Goal: Check status: Check status

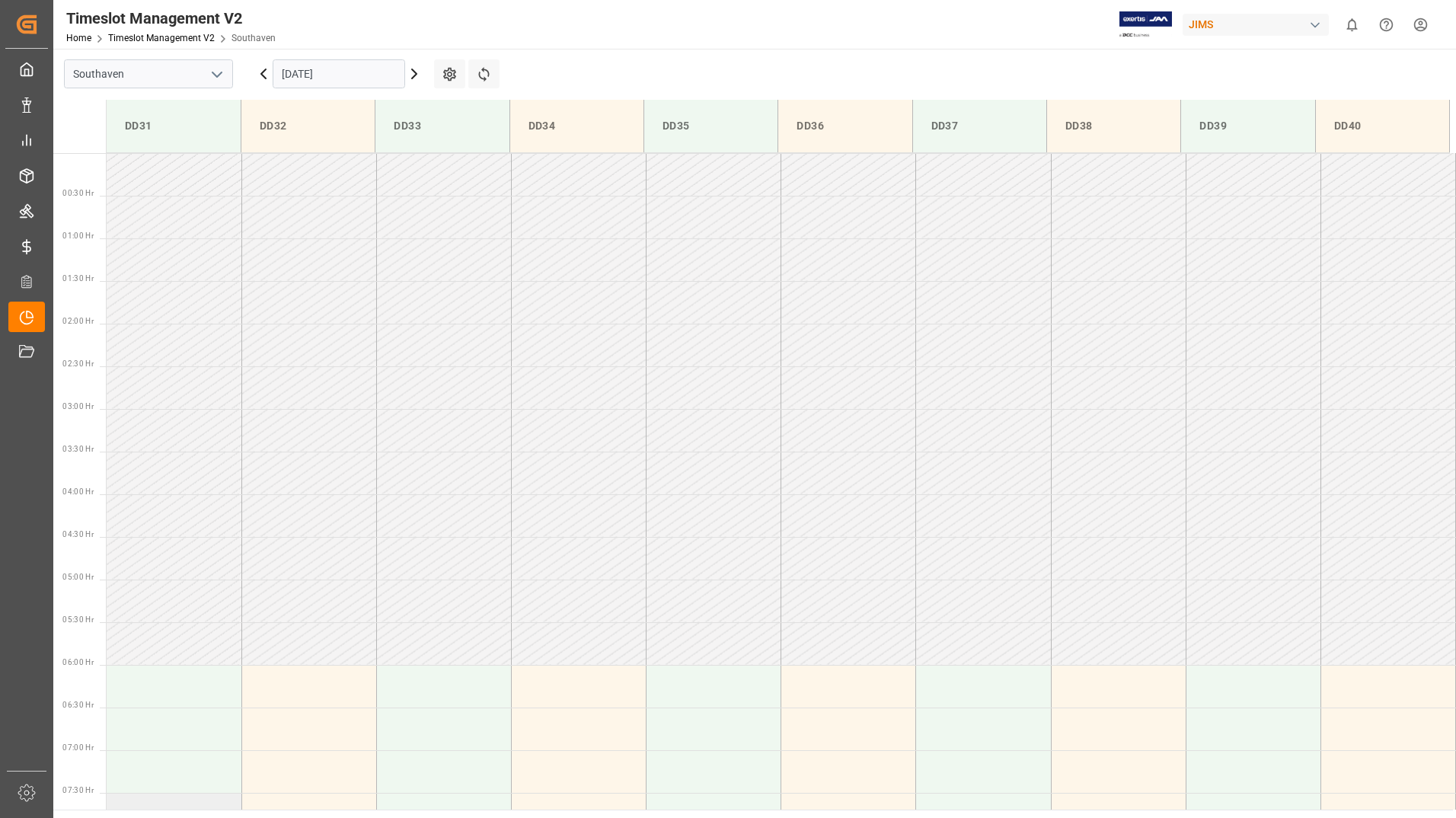
scroll to position [530, 0]
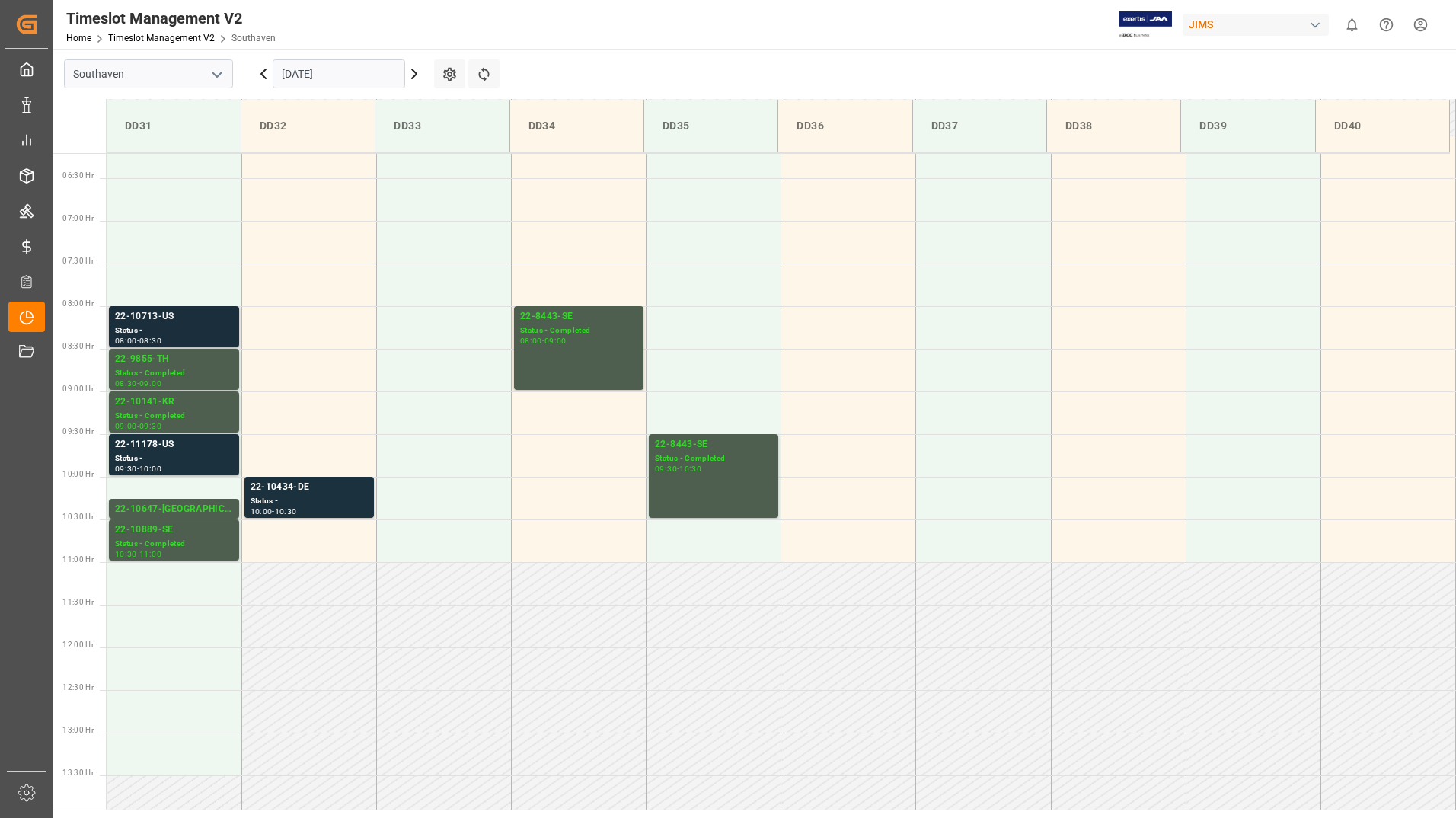
click at [190, 330] on div "Status -" at bounding box center [174, 331] width 118 height 13
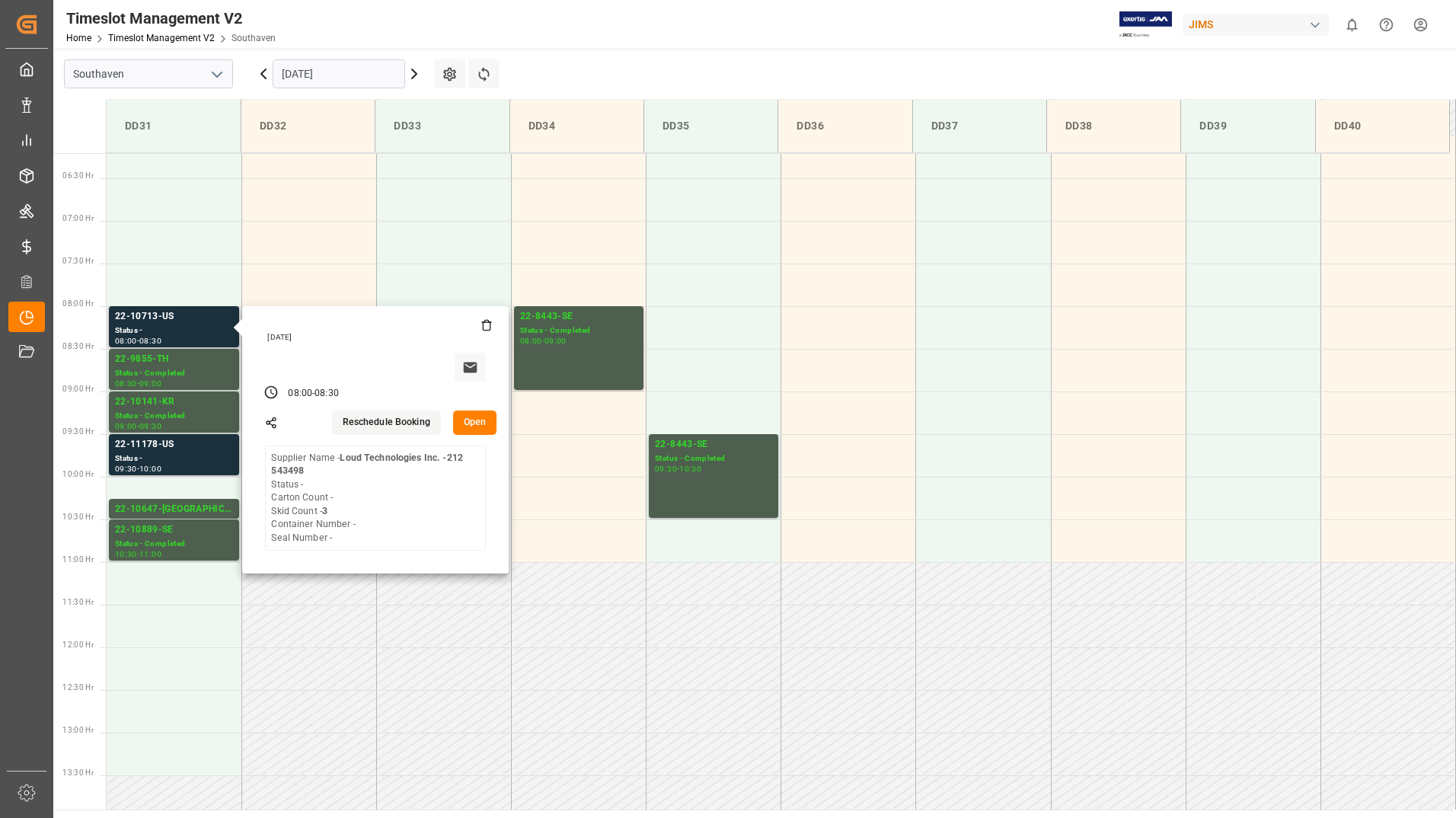
click at [475, 420] on button "Open" at bounding box center [475, 423] width 44 height 25
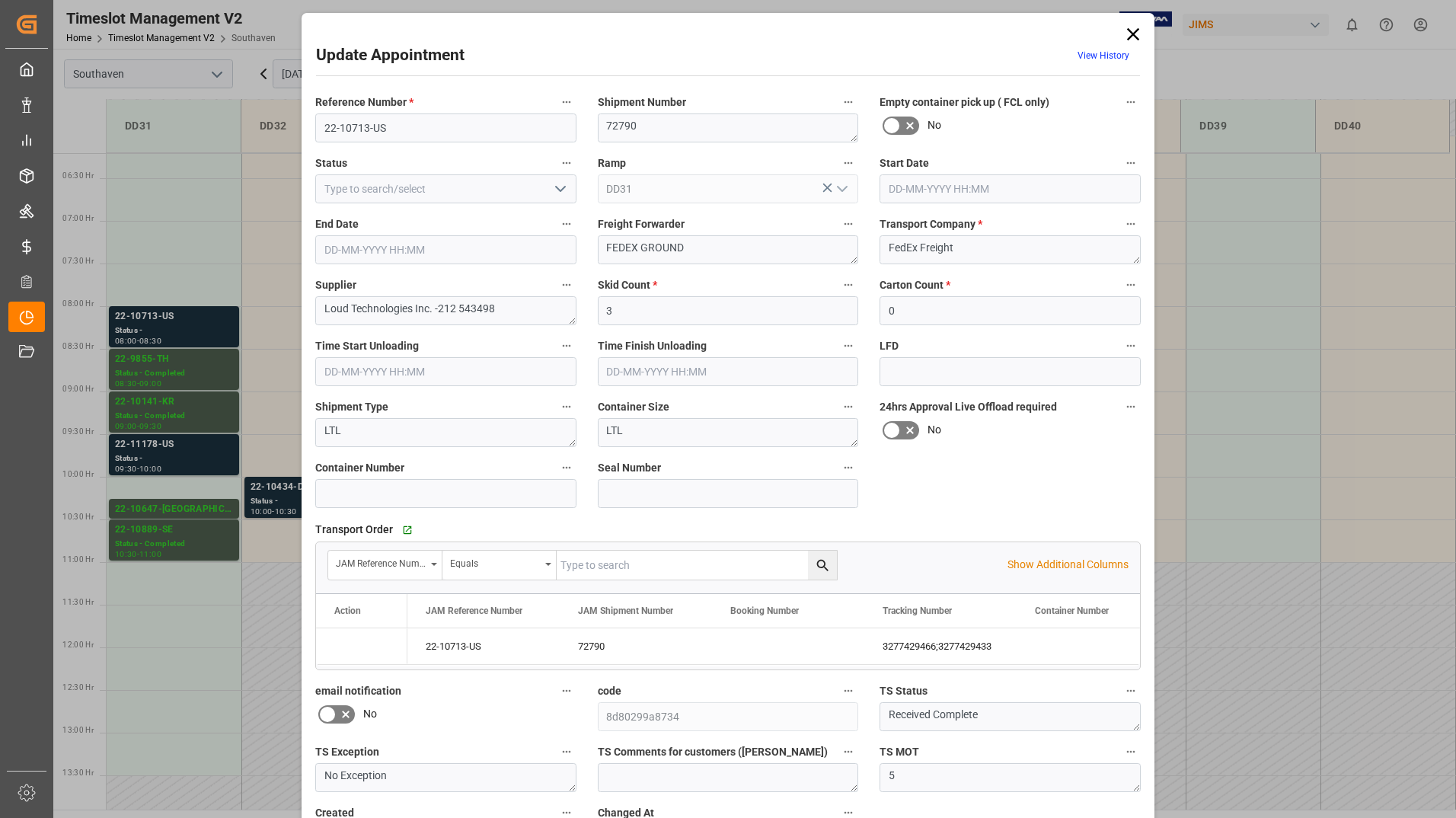
type input "[DATE] 08:00"
type input "[DATE] 08:30"
type input "[DATE] 20:30"
click at [551, 187] on icon "open menu" at bounding box center [560, 188] width 19 height 19
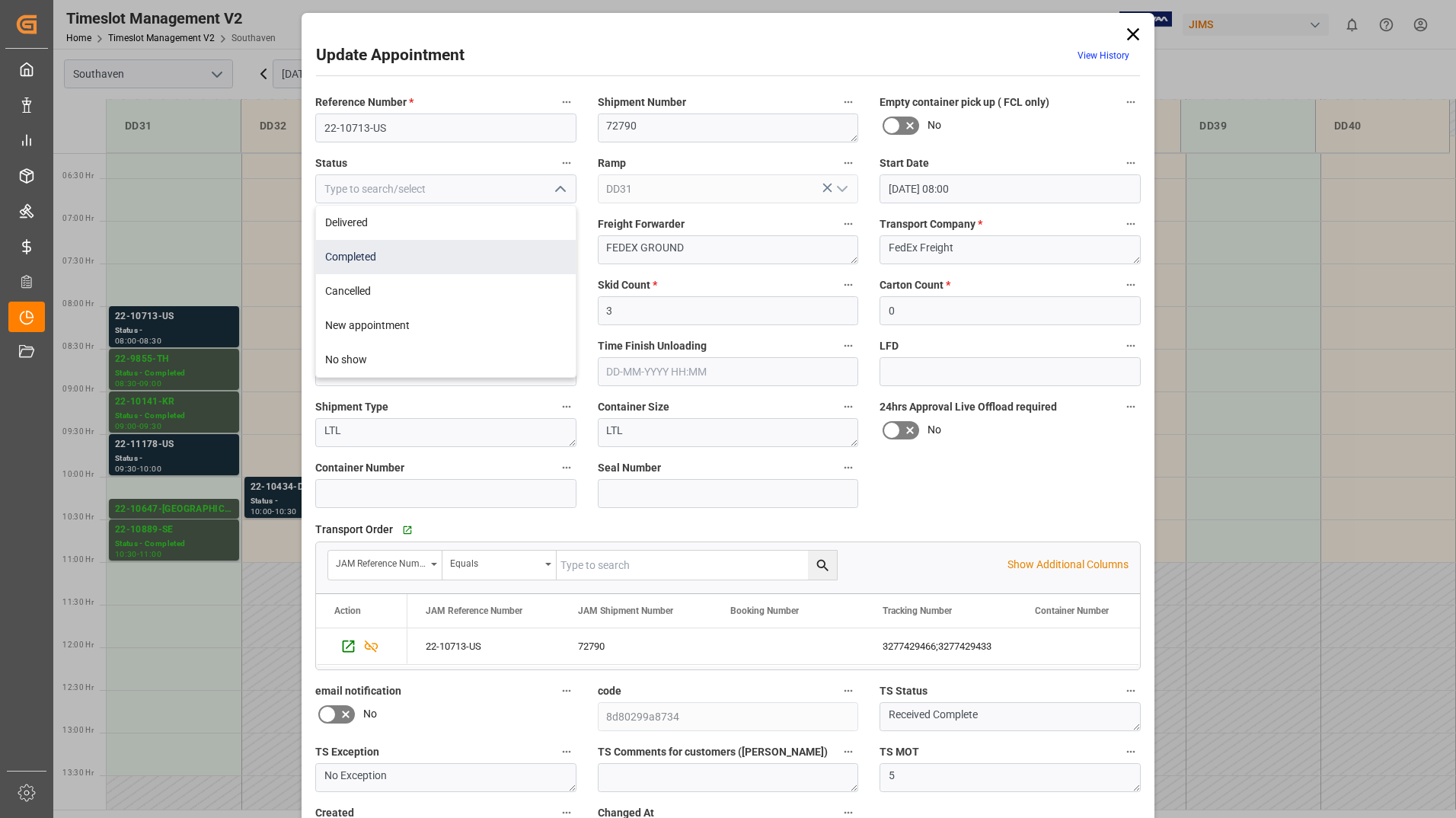
click at [507, 258] on div "Completed" at bounding box center [445, 257] width 260 height 34
type input "Completed"
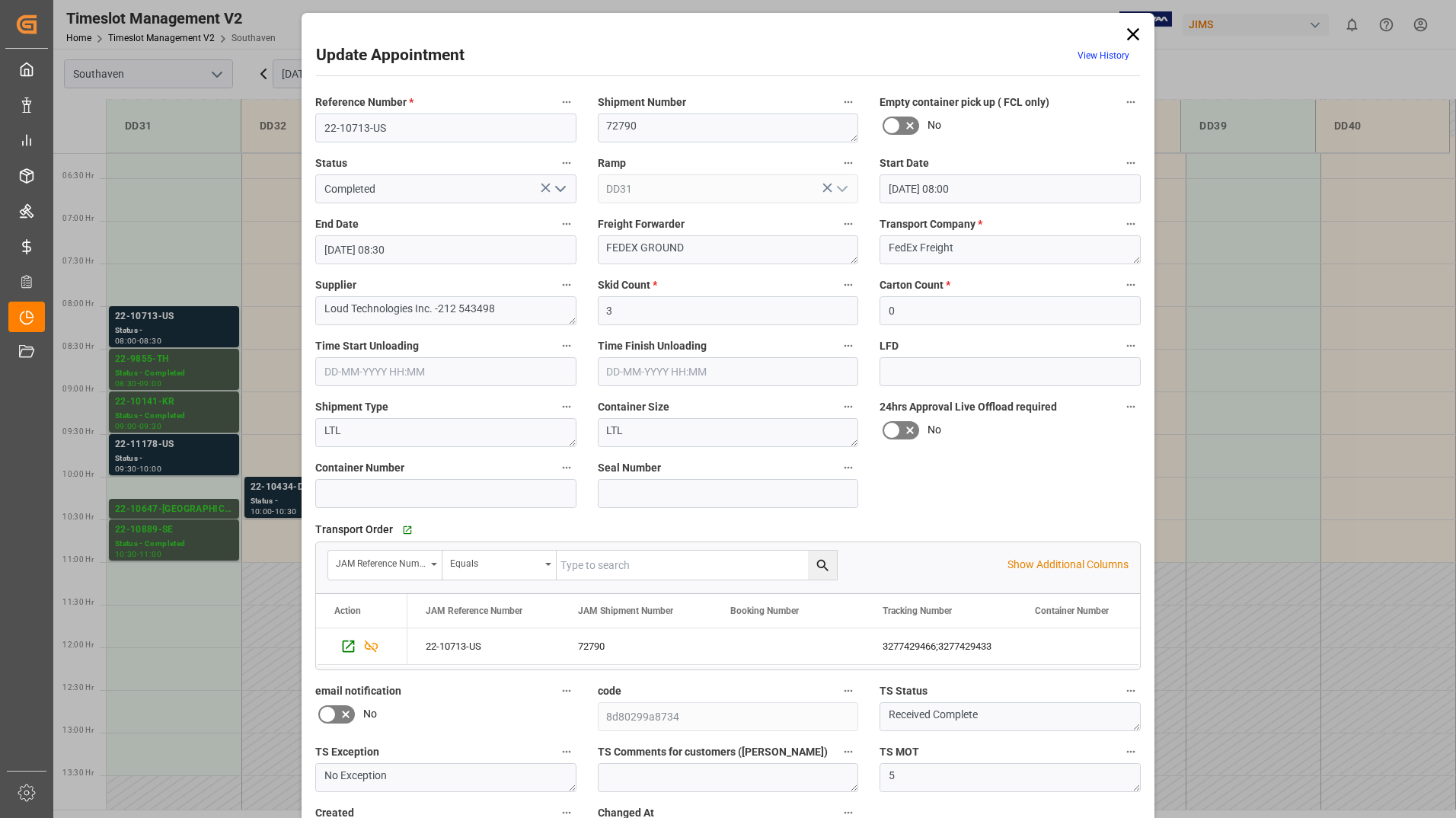
scroll to position [113, 0]
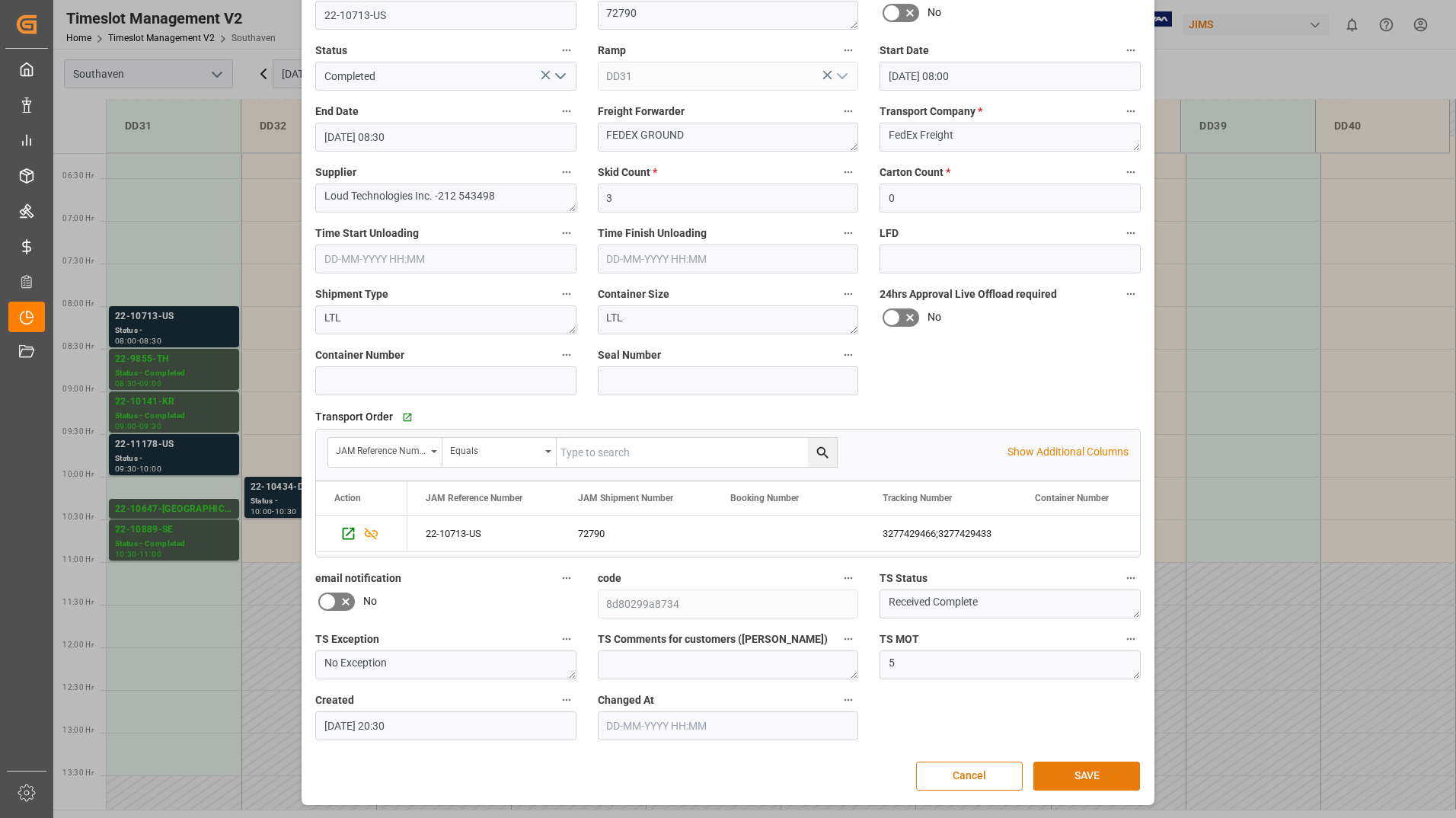
click at [1060, 765] on button "SAVE" at bounding box center [1086, 777] width 107 height 29
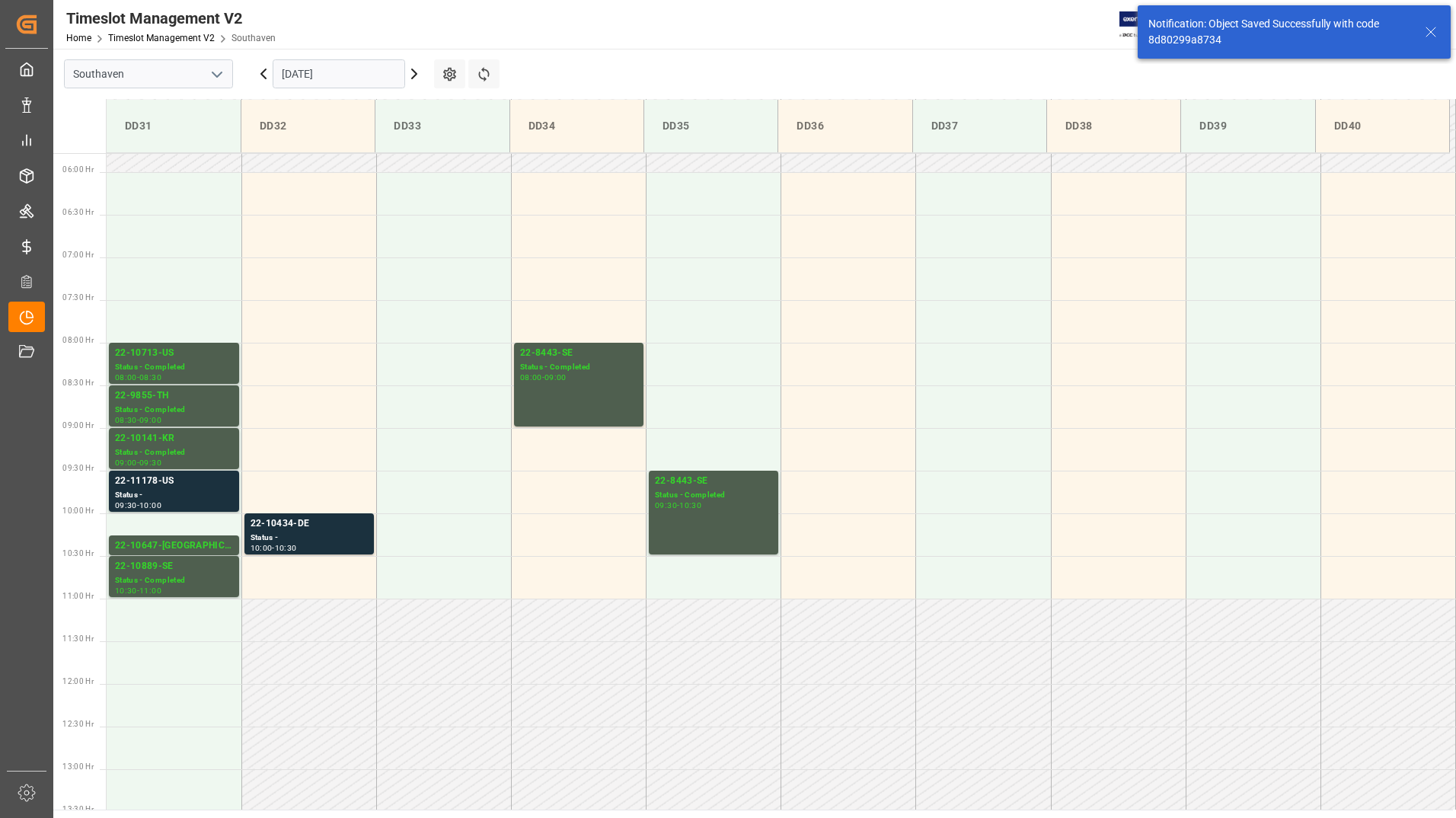
scroll to position [588, 0]
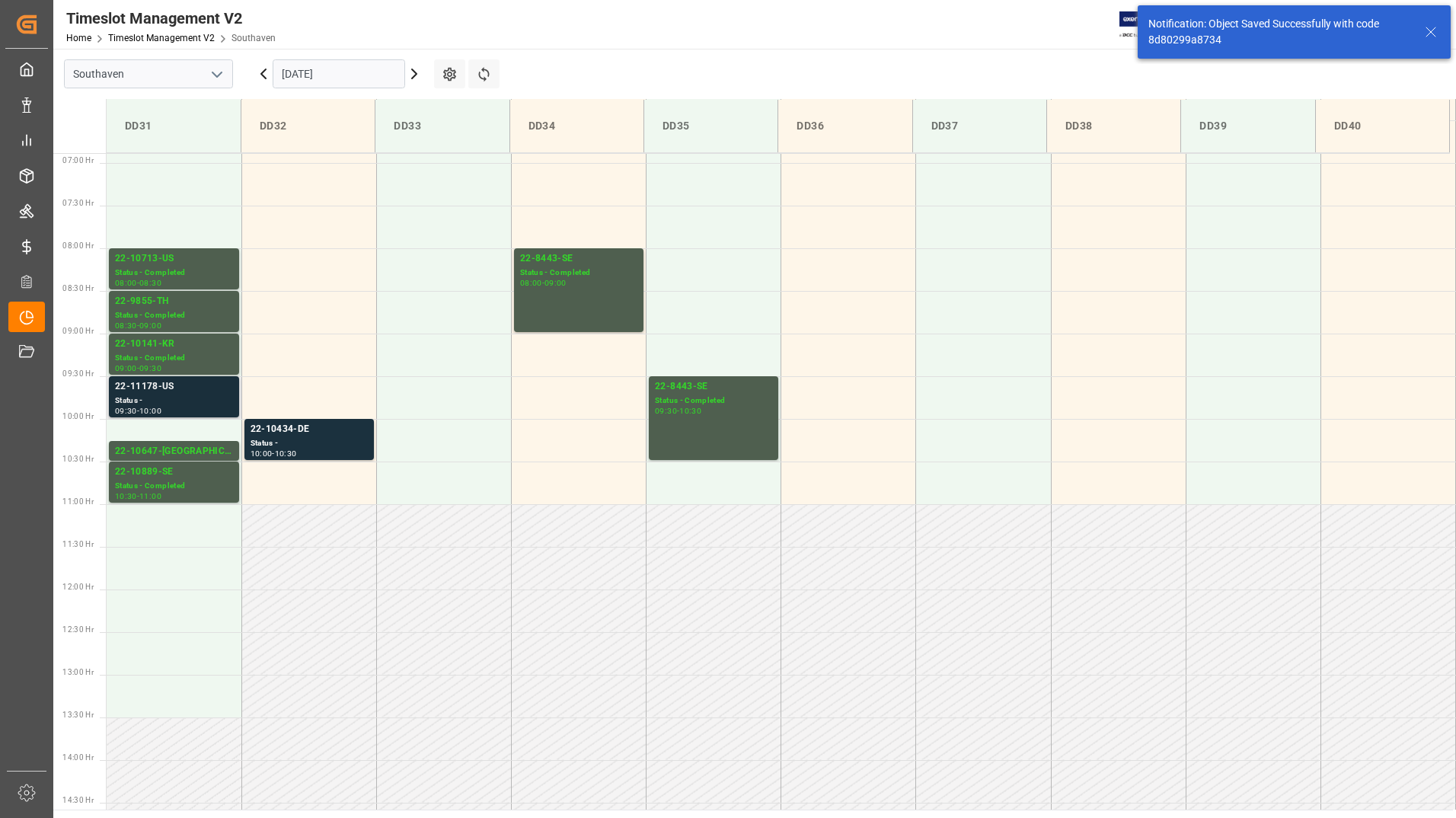
click at [176, 398] on div "Status -" at bounding box center [174, 400] width 118 height 13
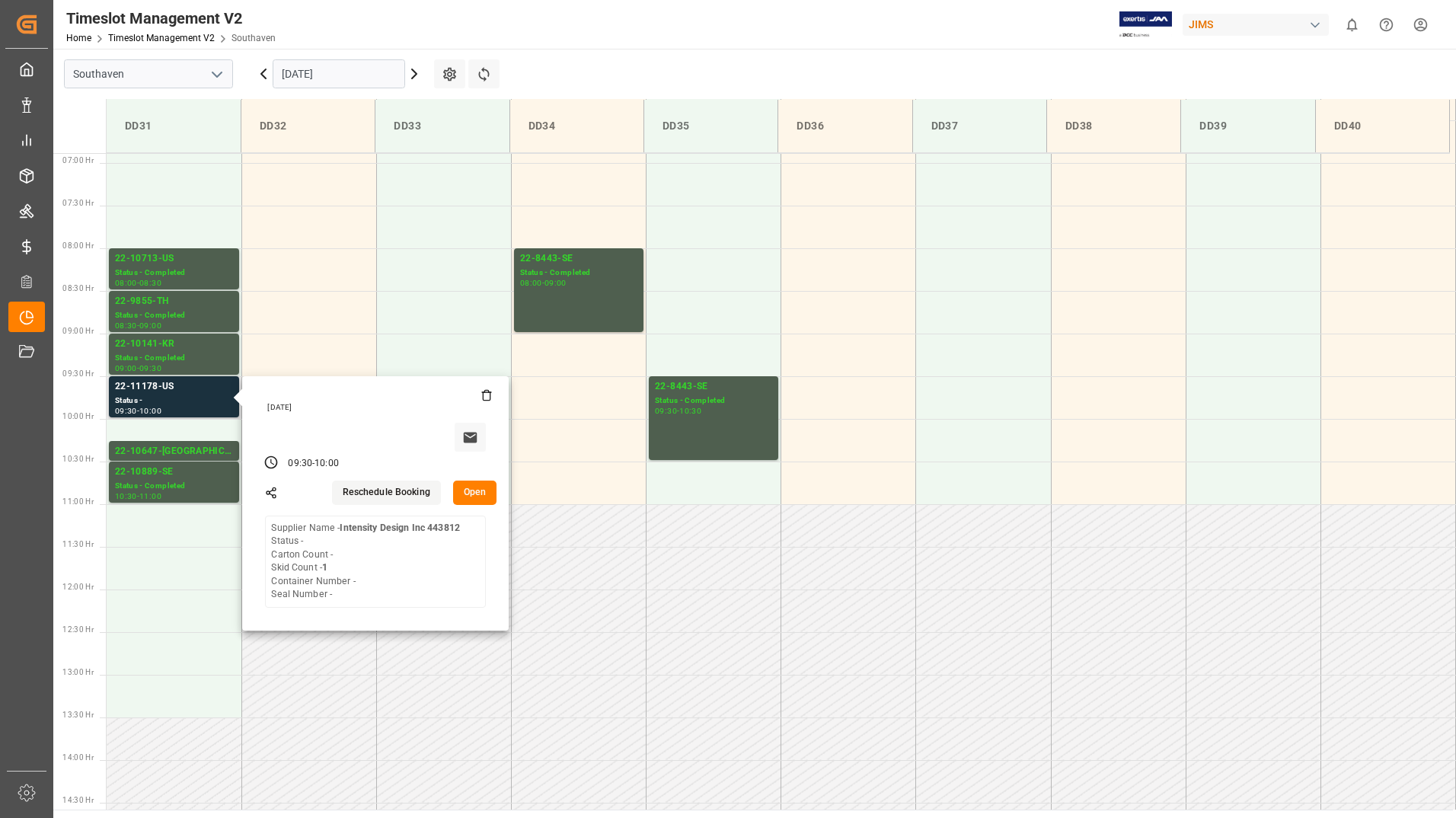
click at [476, 491] on button "Open" at bounding box center [475, 492] width 44 height 25
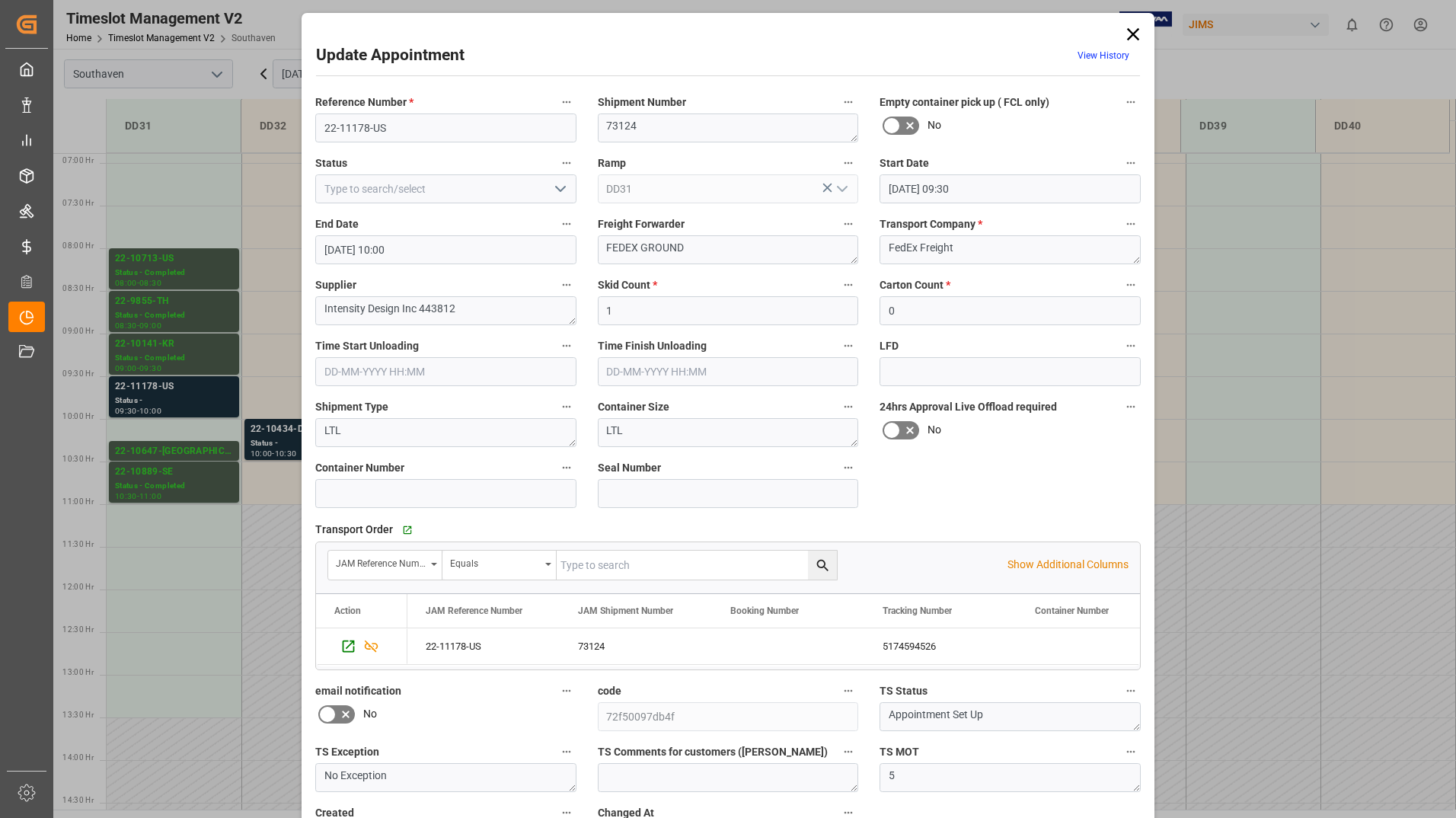
click at [547, 183] on button "open menu" at bounding box center [558, 189] width 23 height 24
click at [479, 251] on div "Completed" at bounding box center [445, 257] width 260 height 34
type input "Completed"
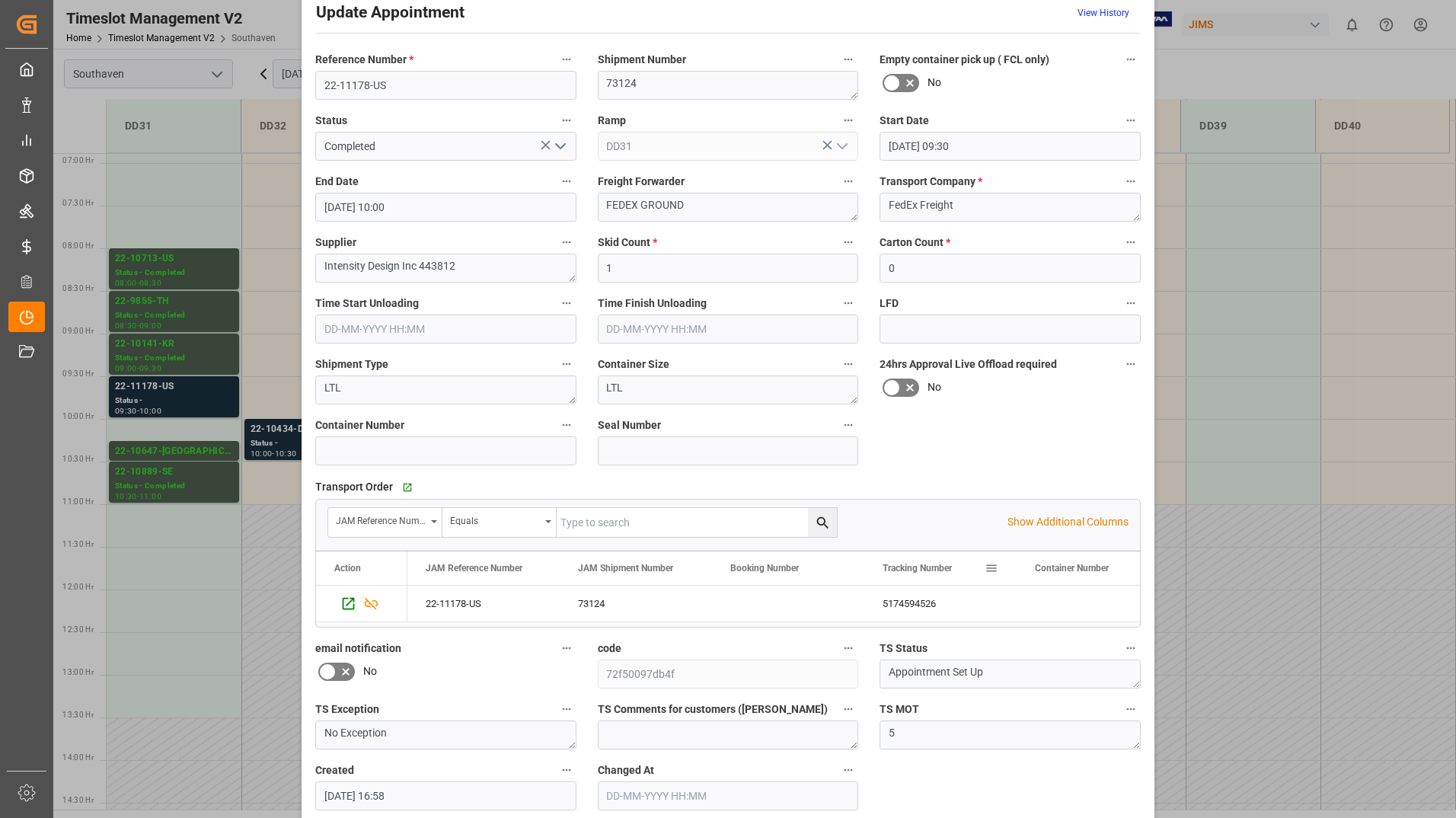
scroll to position [113, 0]
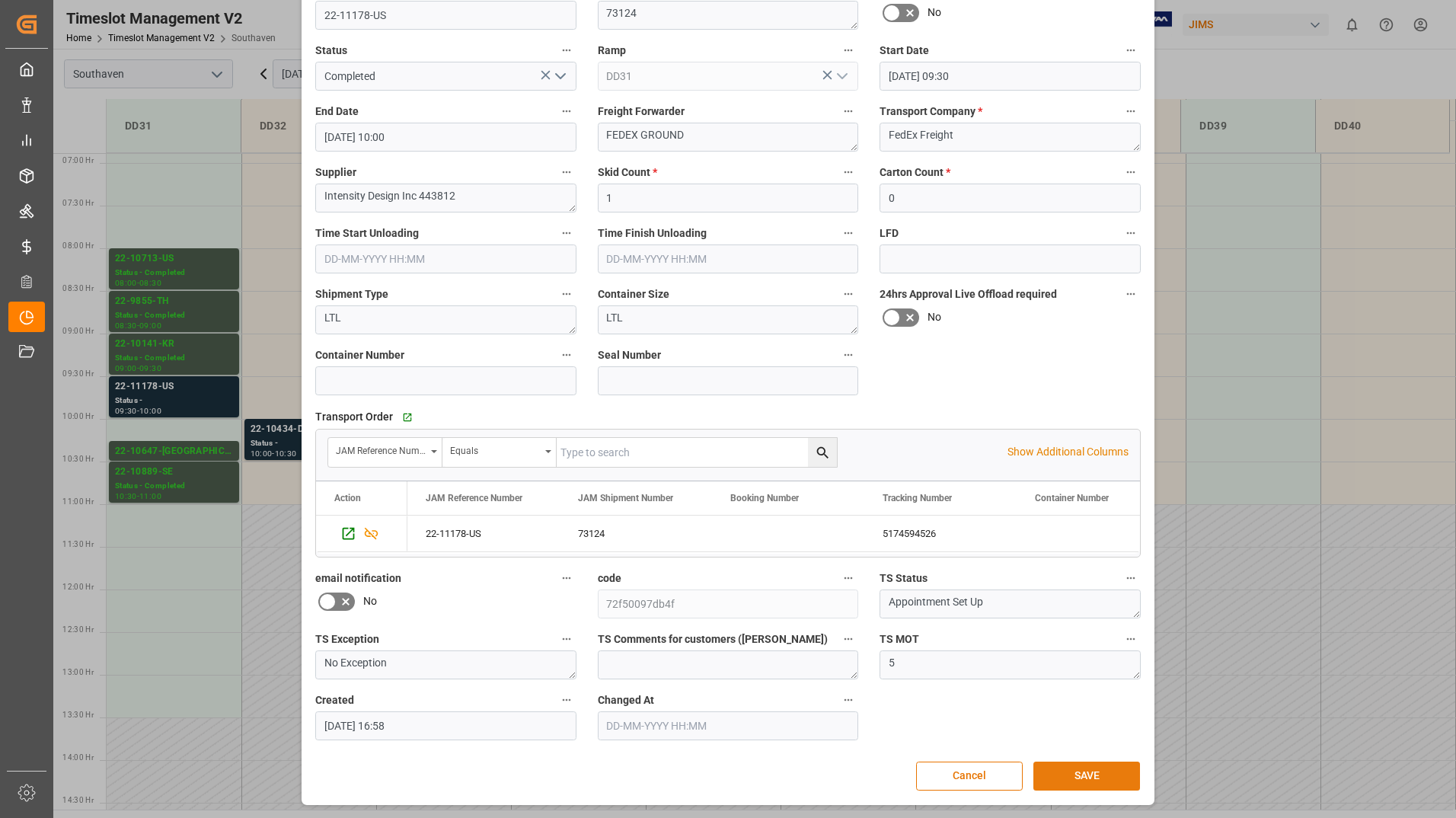
click at [1055, 764] on button "SAVE" at bounding box center [1086, 777] width 107 height 29
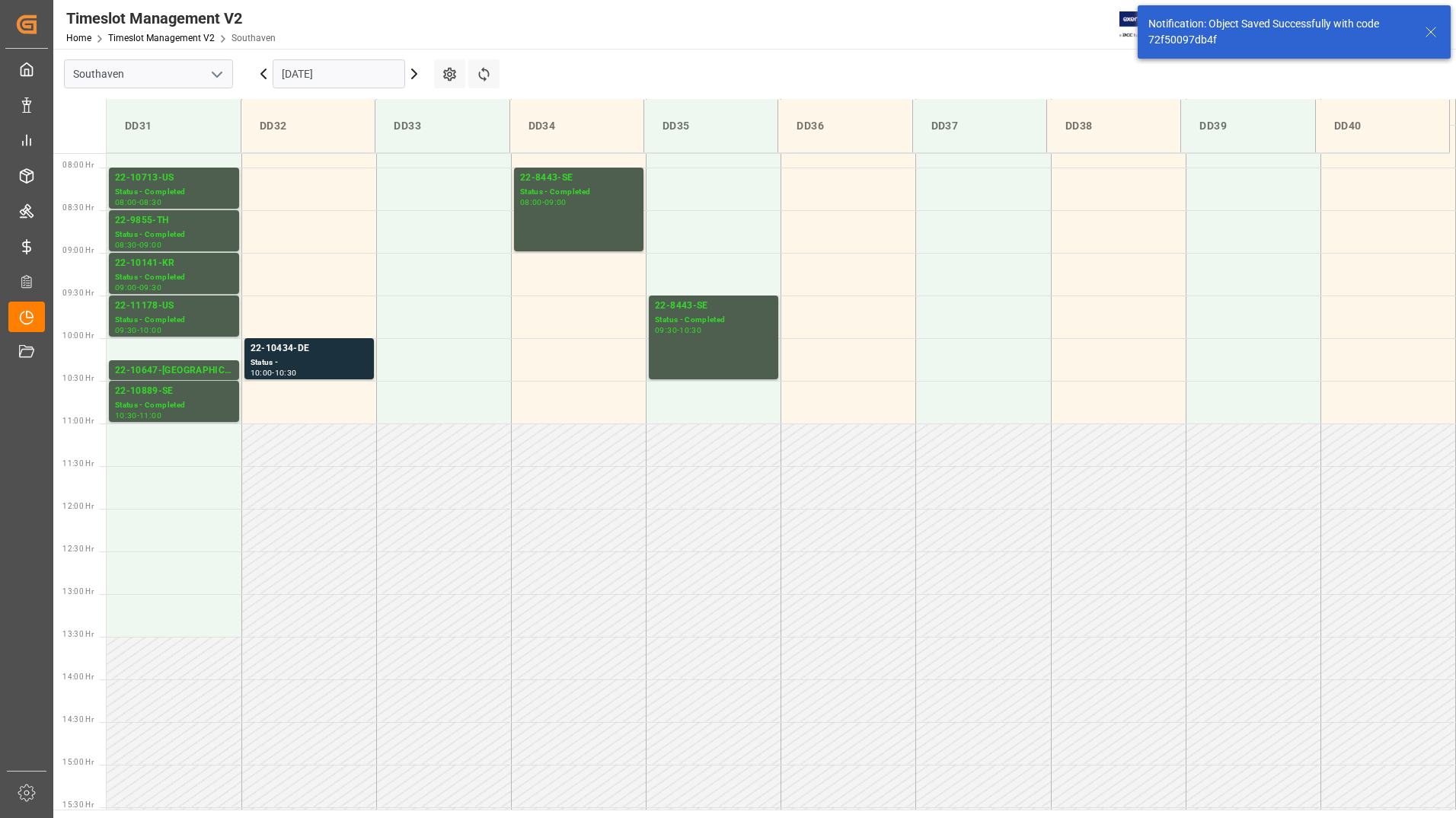
scroll to position [673, 0]
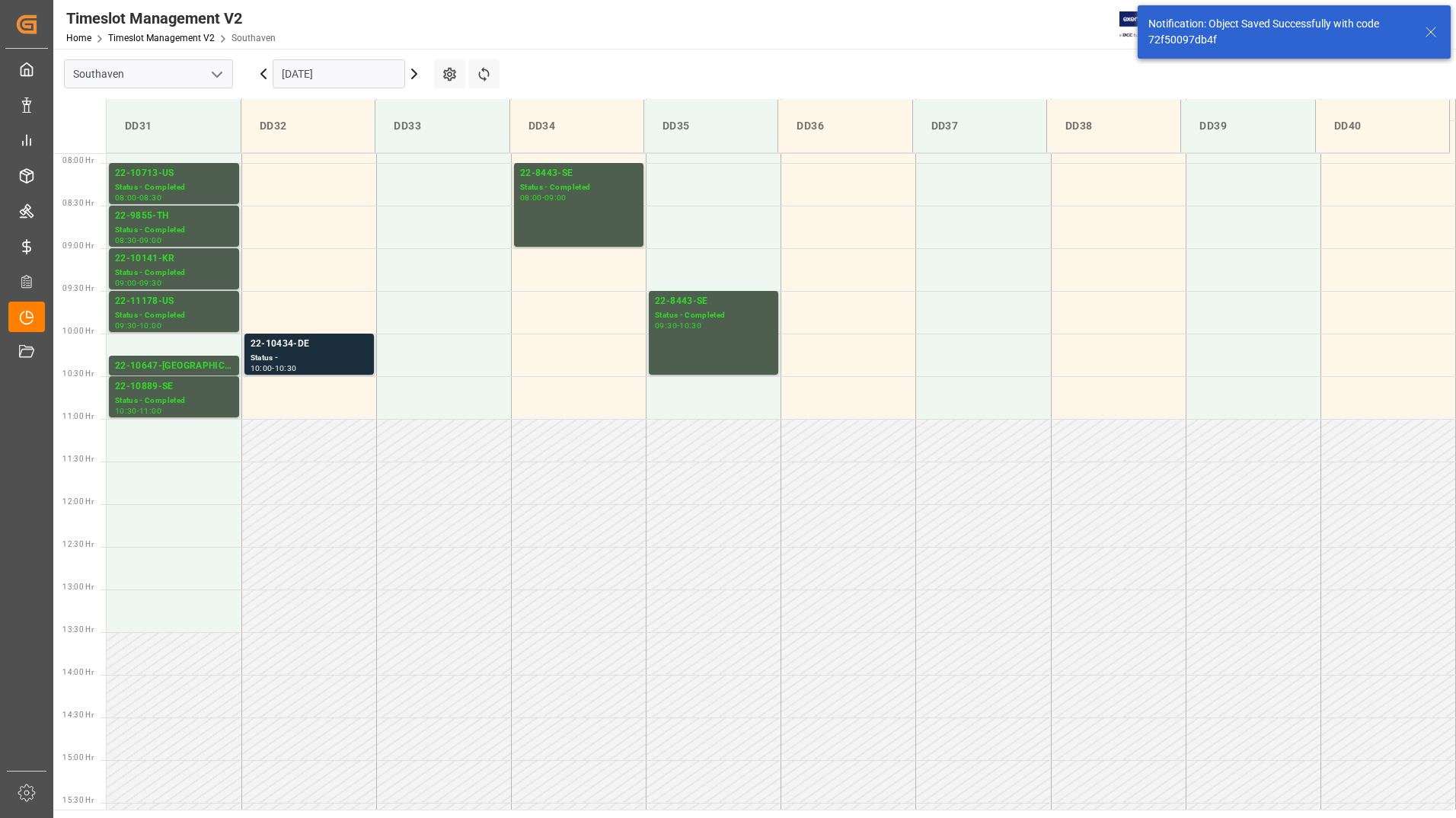
click at [304, 339] on div "22-10434-DE" at bounding box center [310, 344] width 118 height 16
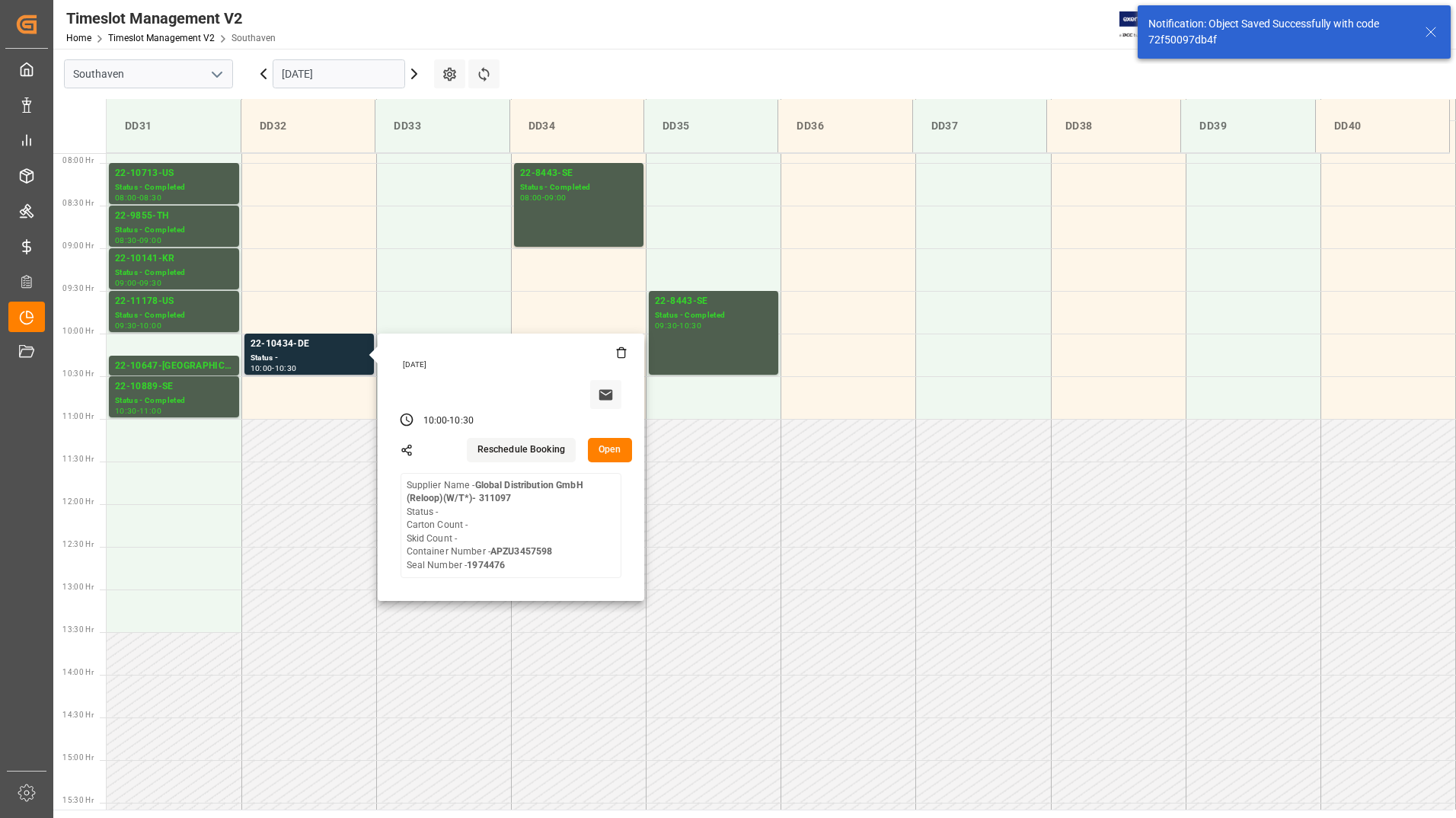
click at [596, 444] on button "Open" at bounding box center [610, 450] width 44 height 25
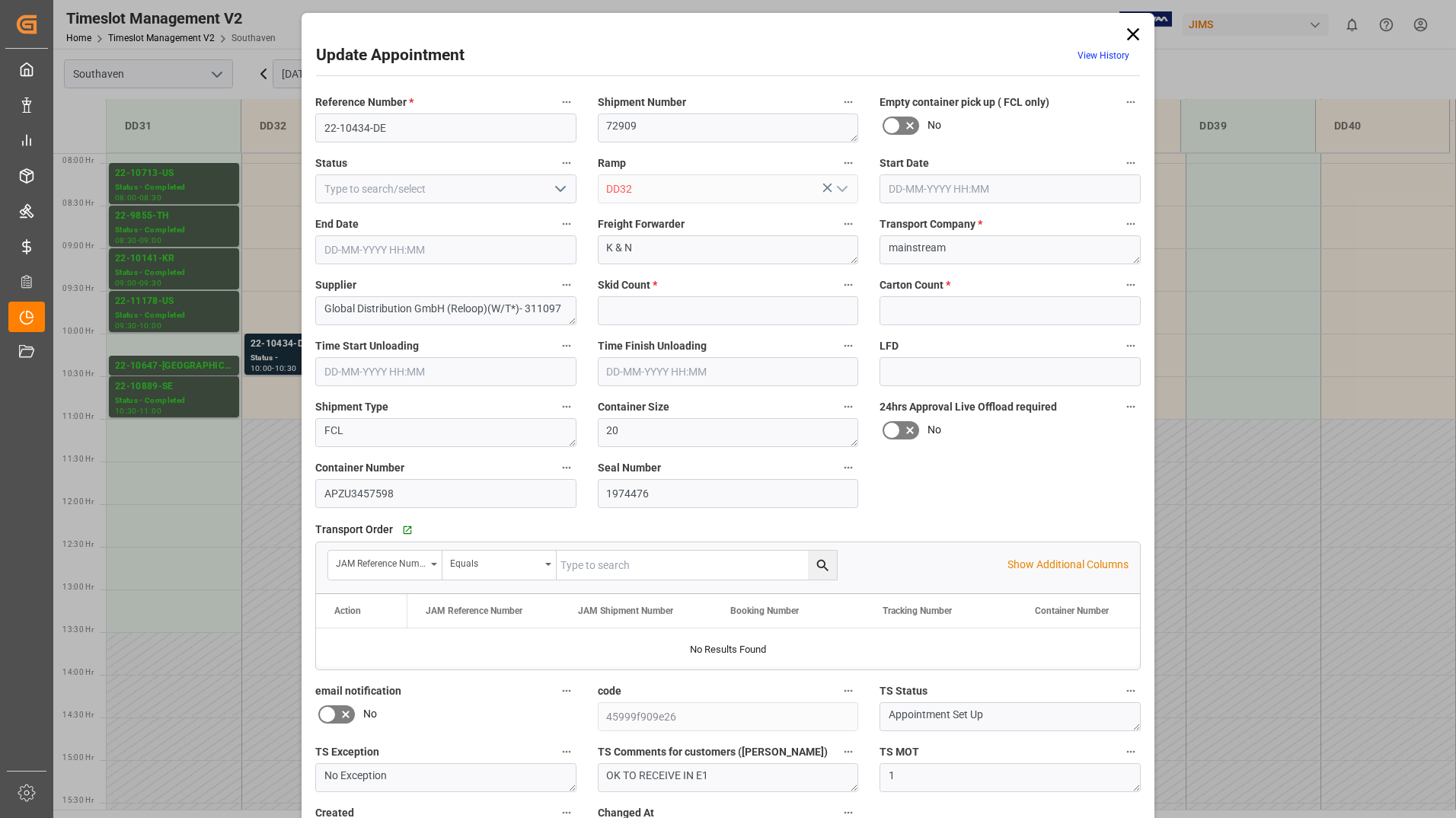
type input "0"
type input "[DATE] 10:00"
type input "[DATE] 10:30"
type input "[DATE] 15:01"
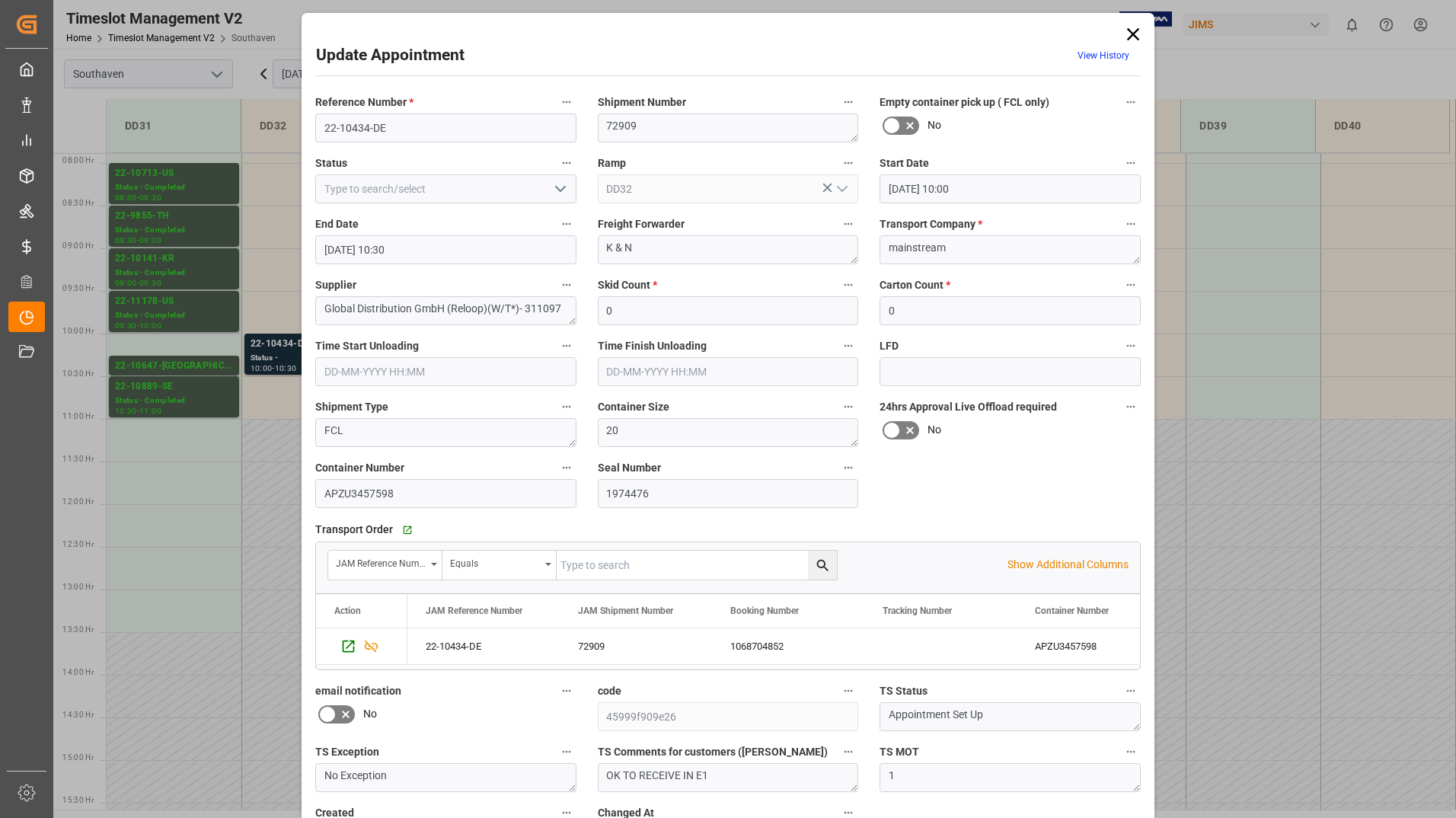
click at [554, 193] on icon "open menu" at bounding box center [560, 188] width 19 height 19
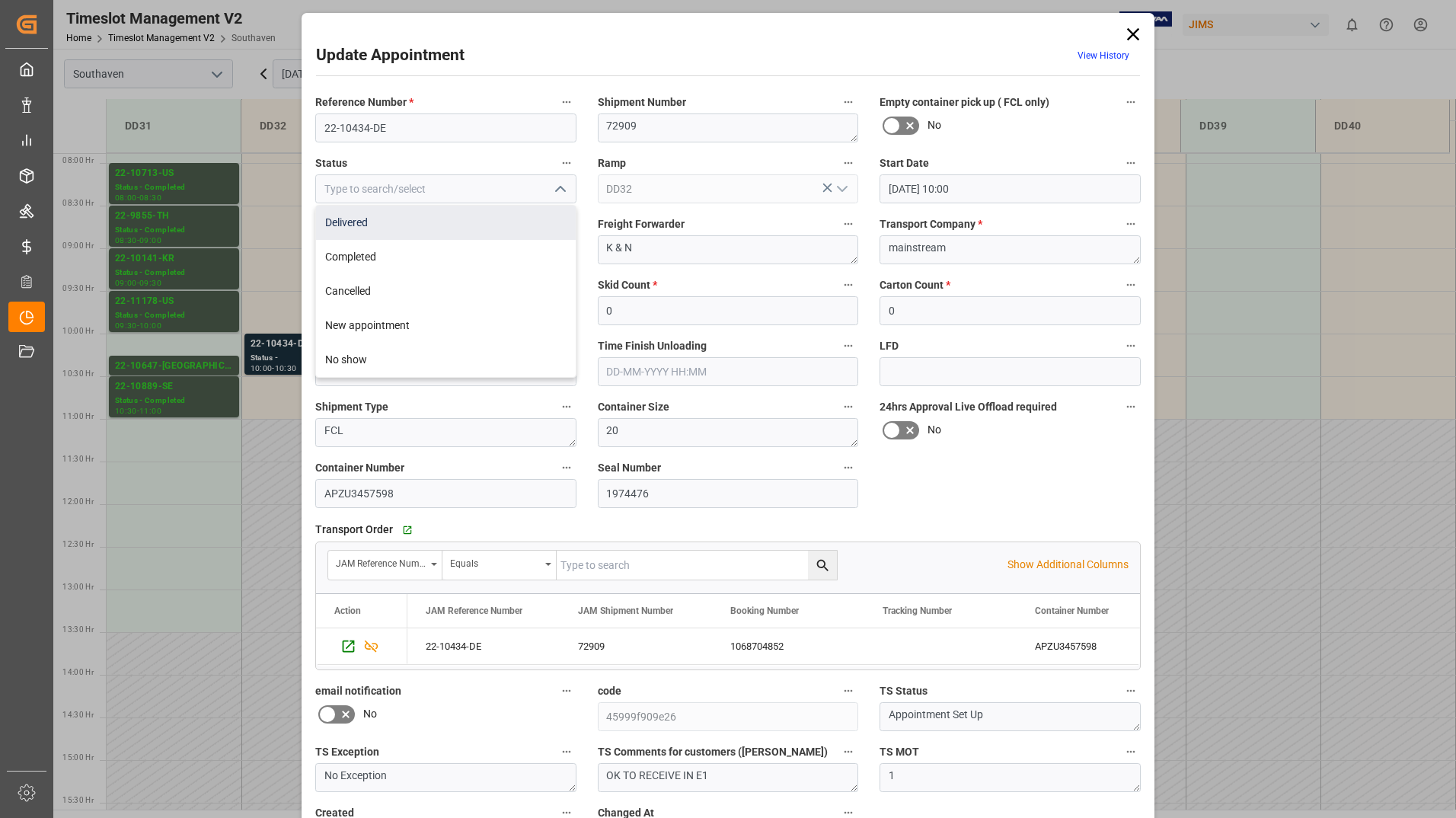
click at [515, 228] on div "Delivered" at bounding box center [445, 223] width 260 height 34
type input "Delivered"
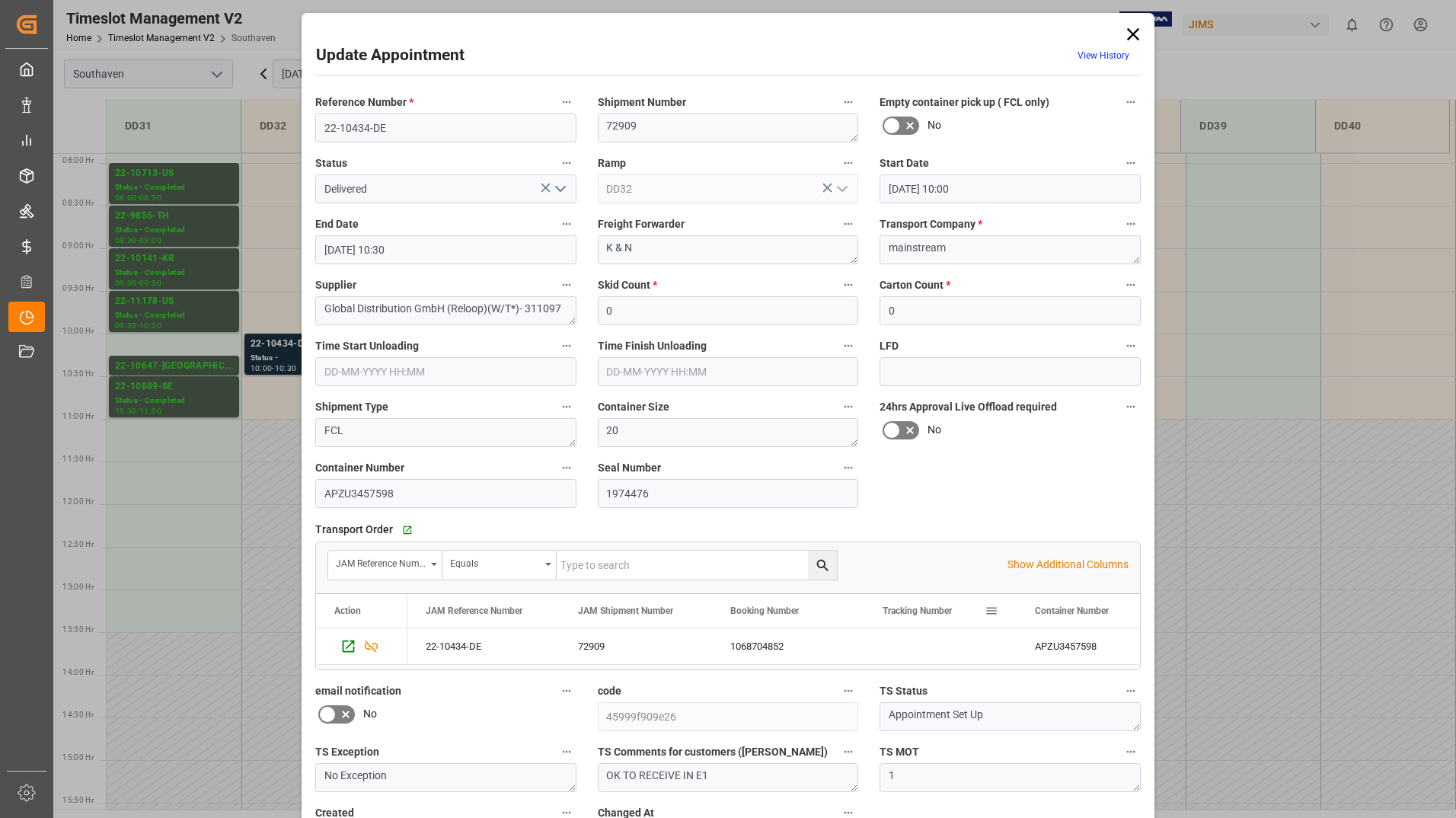
scroll to position [113, 0]
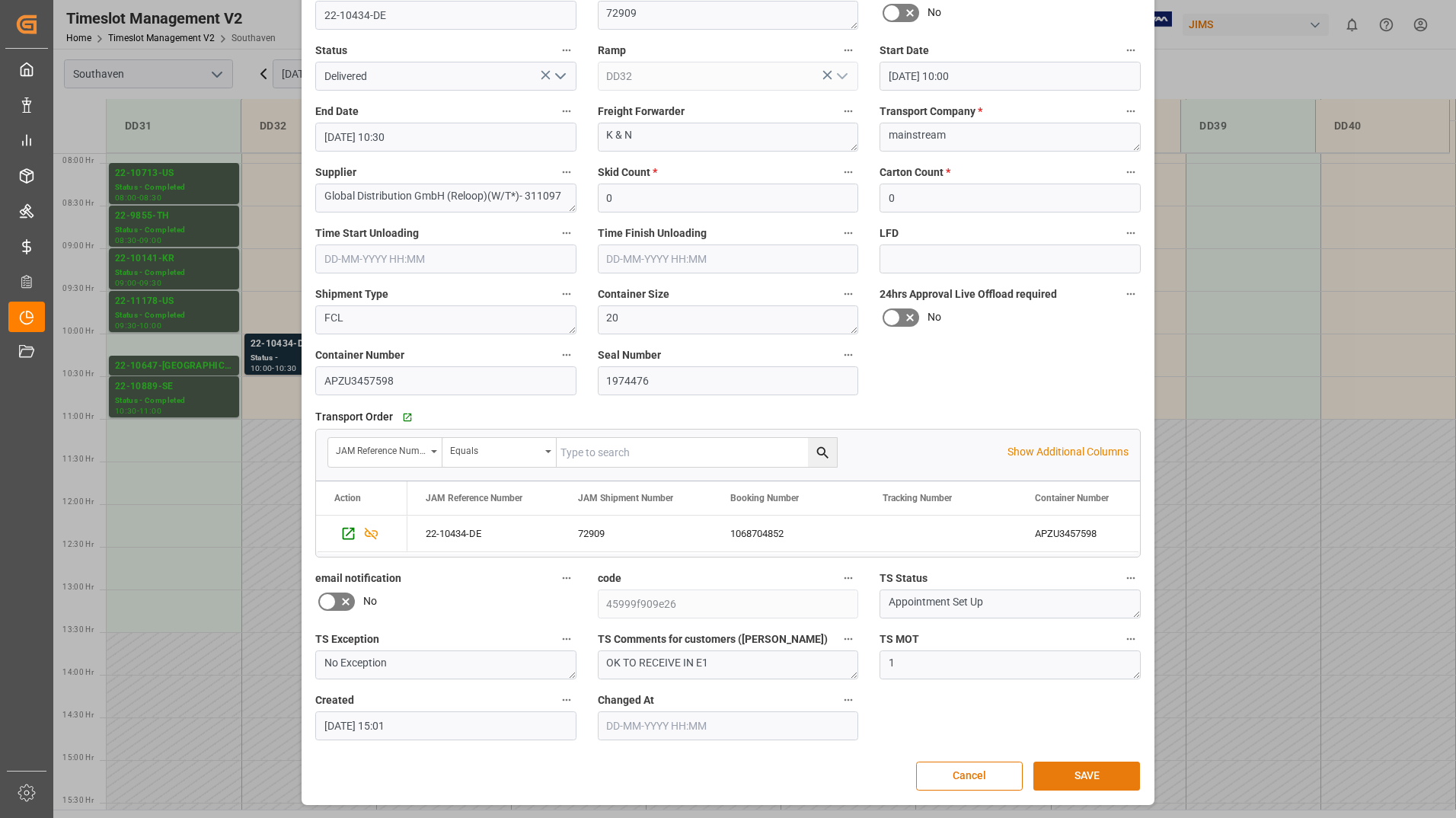
click at [1090, 769] on button "SAVE" at bounding box center [1086, 777] width 107 height 29
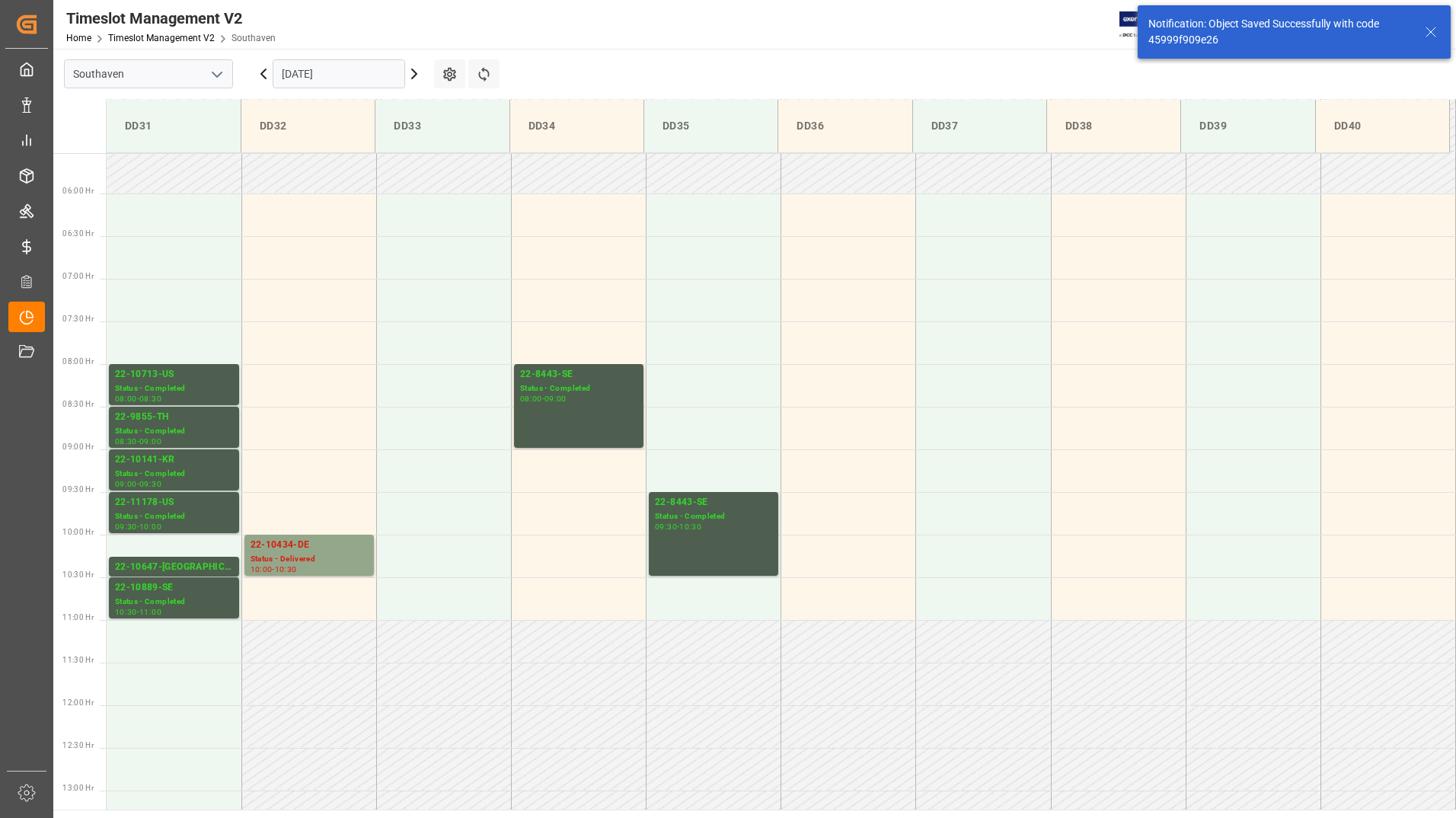
scroll to position [453, 0]
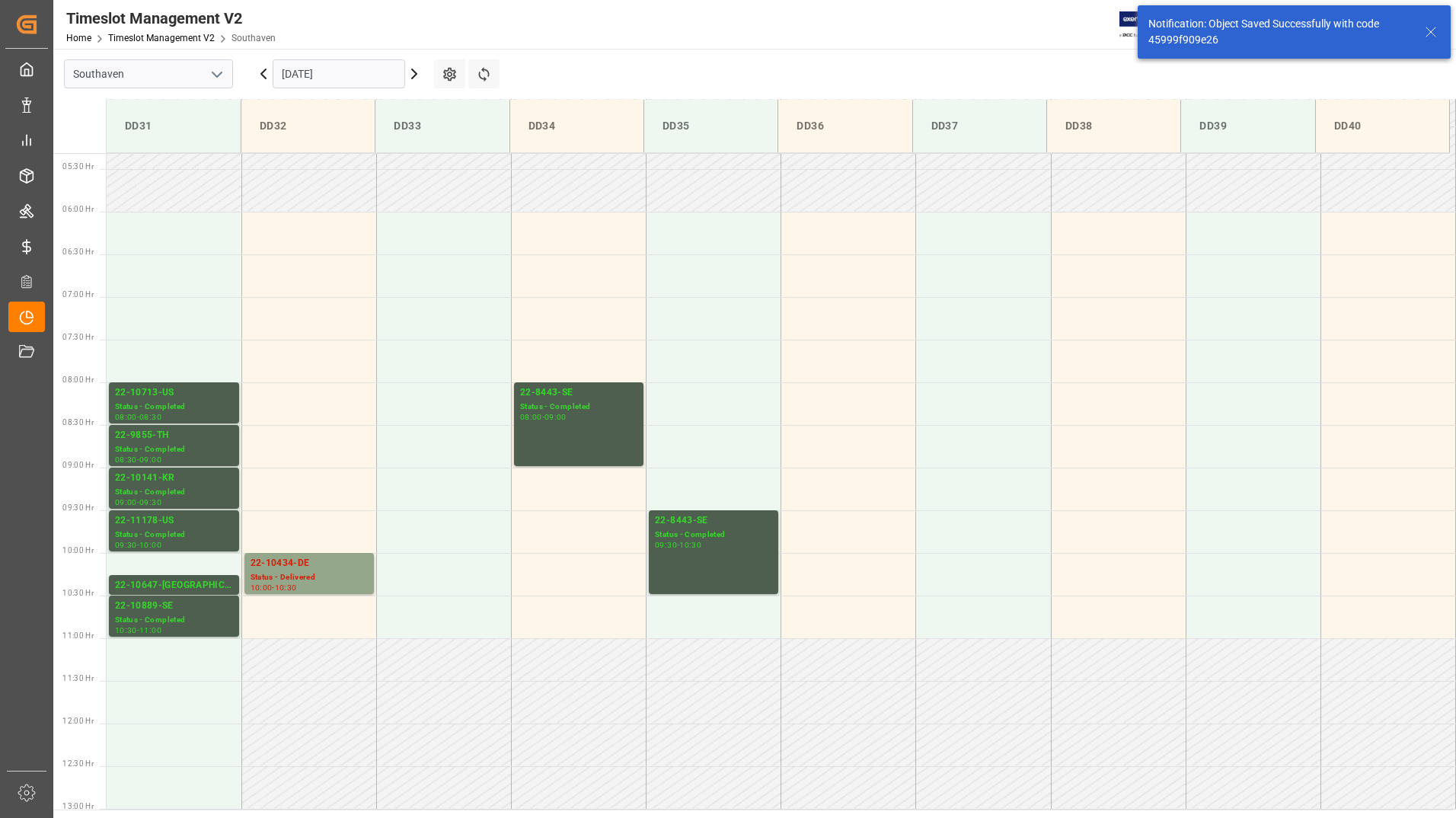
click at [367, 77] on input "[DATE]" at bounding box center [338, 75] width 132 height 29
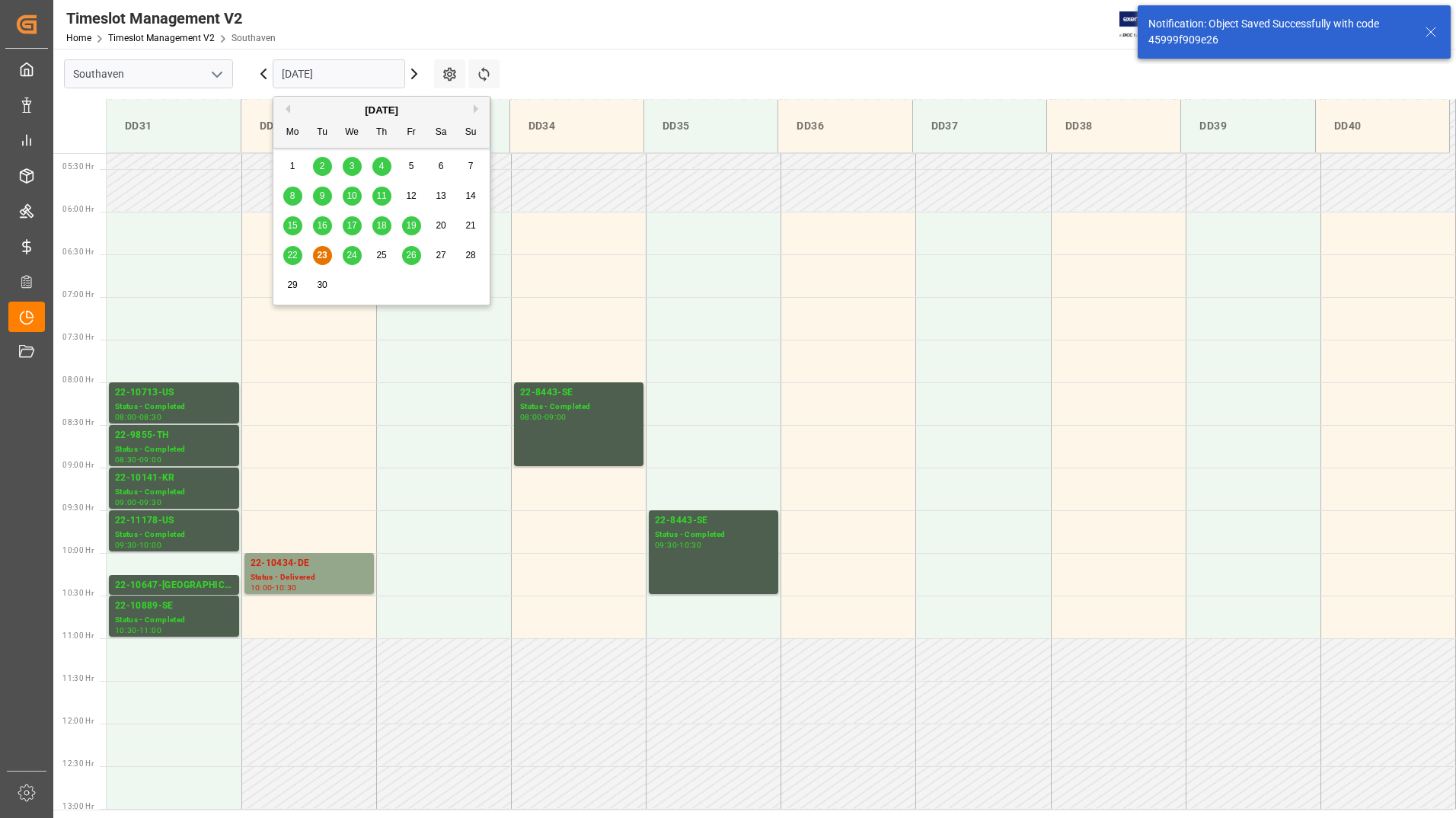
click at [357, 251] on span "24" at bounding box center [351, 255] width 10 height 11
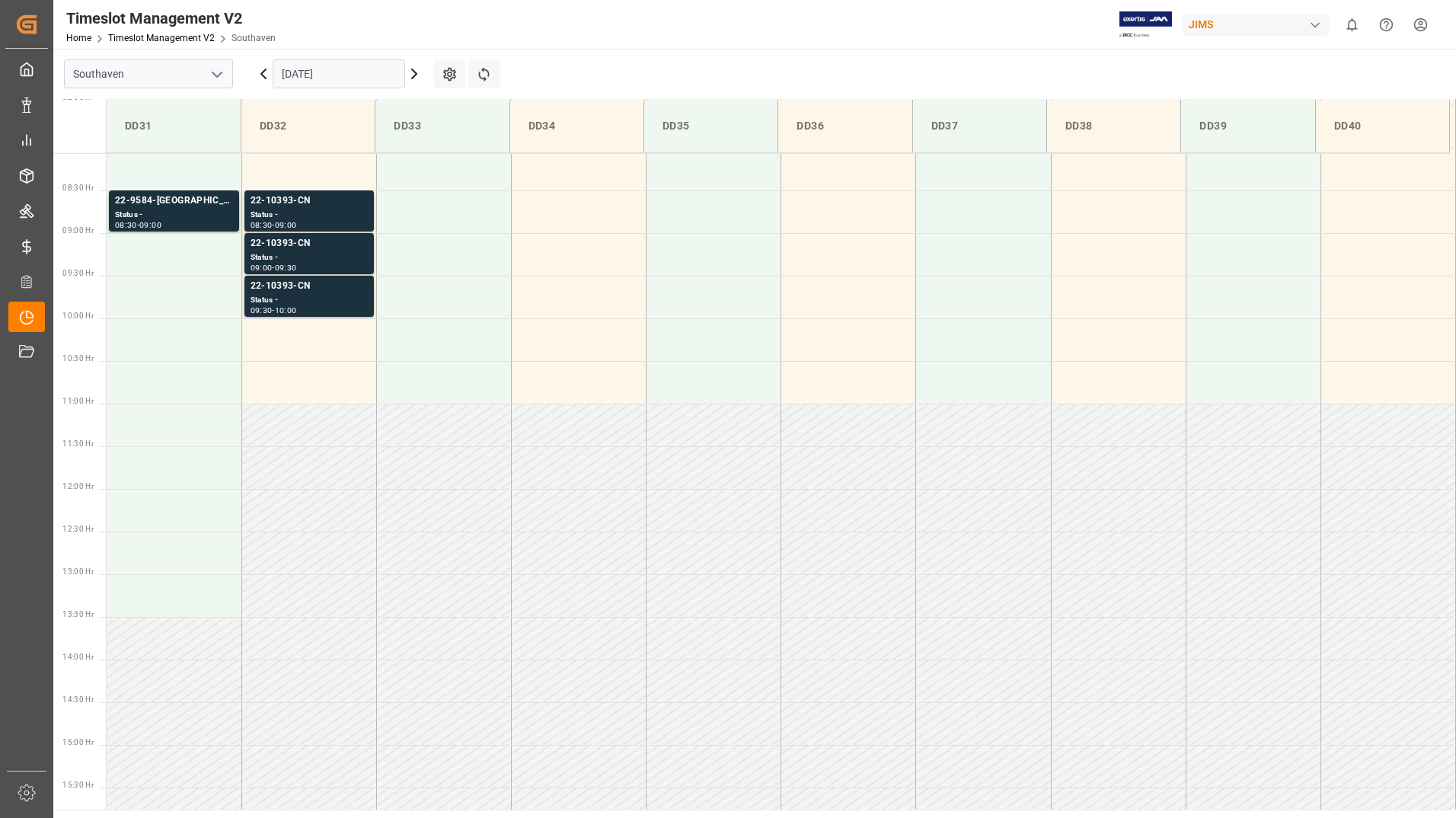
scroll to position [462, 0]
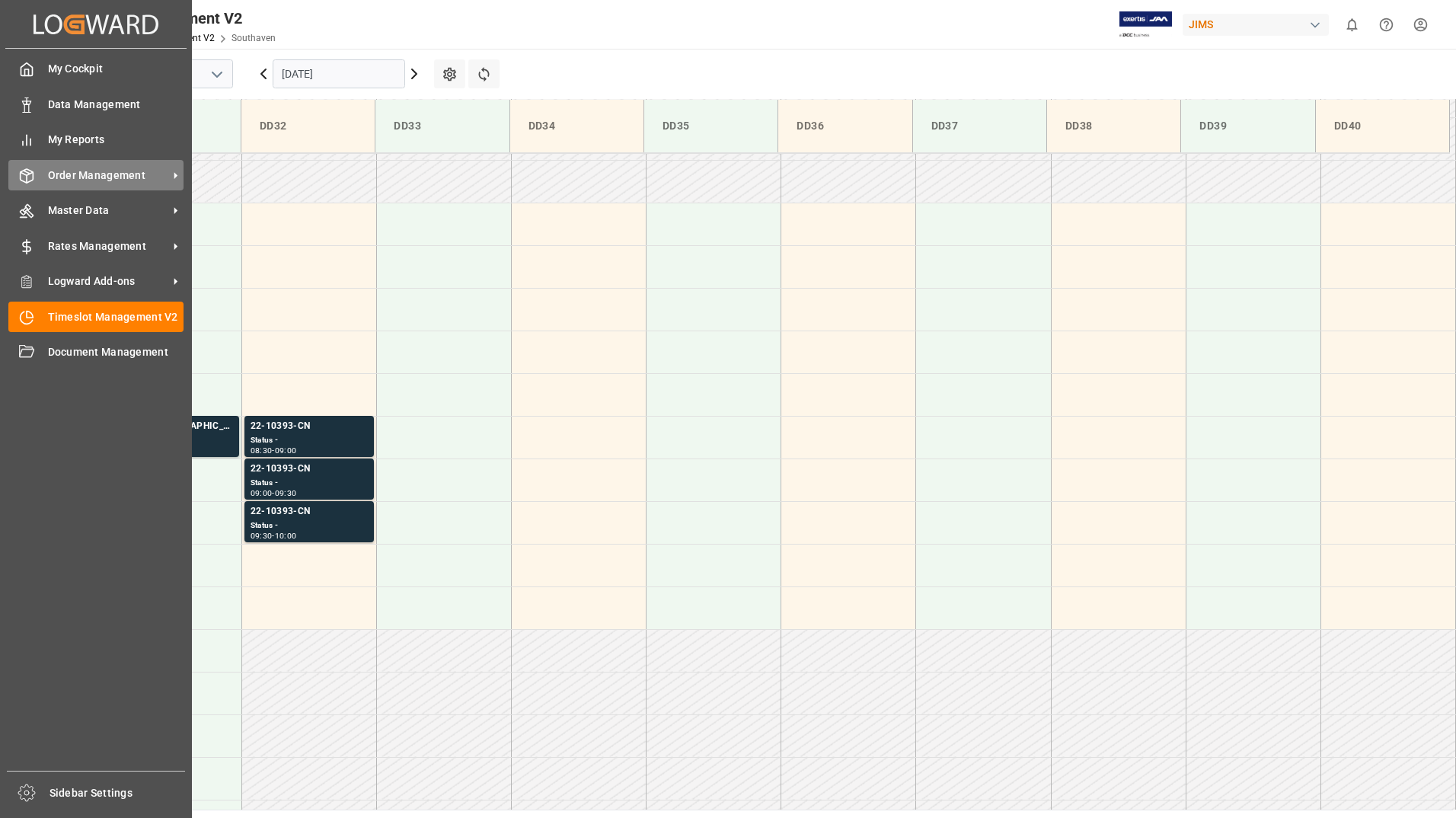
click at [88, 180] on span "Order Management" at bounding box center [108, 176] width 121 height 16
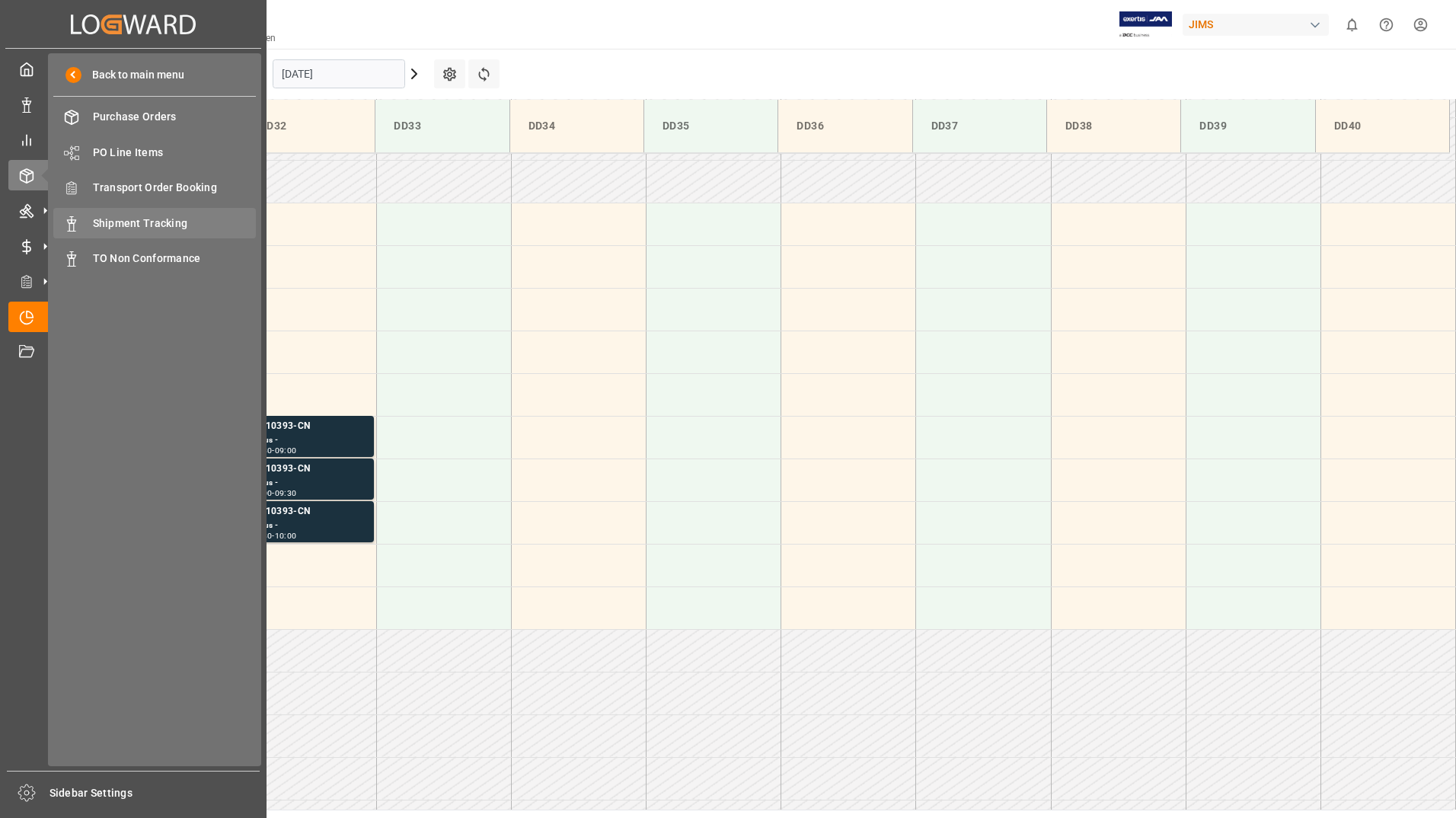
click at [129, 230] on span "Shipment Tracking" at bounding box center [175, 224] width 164 height 16
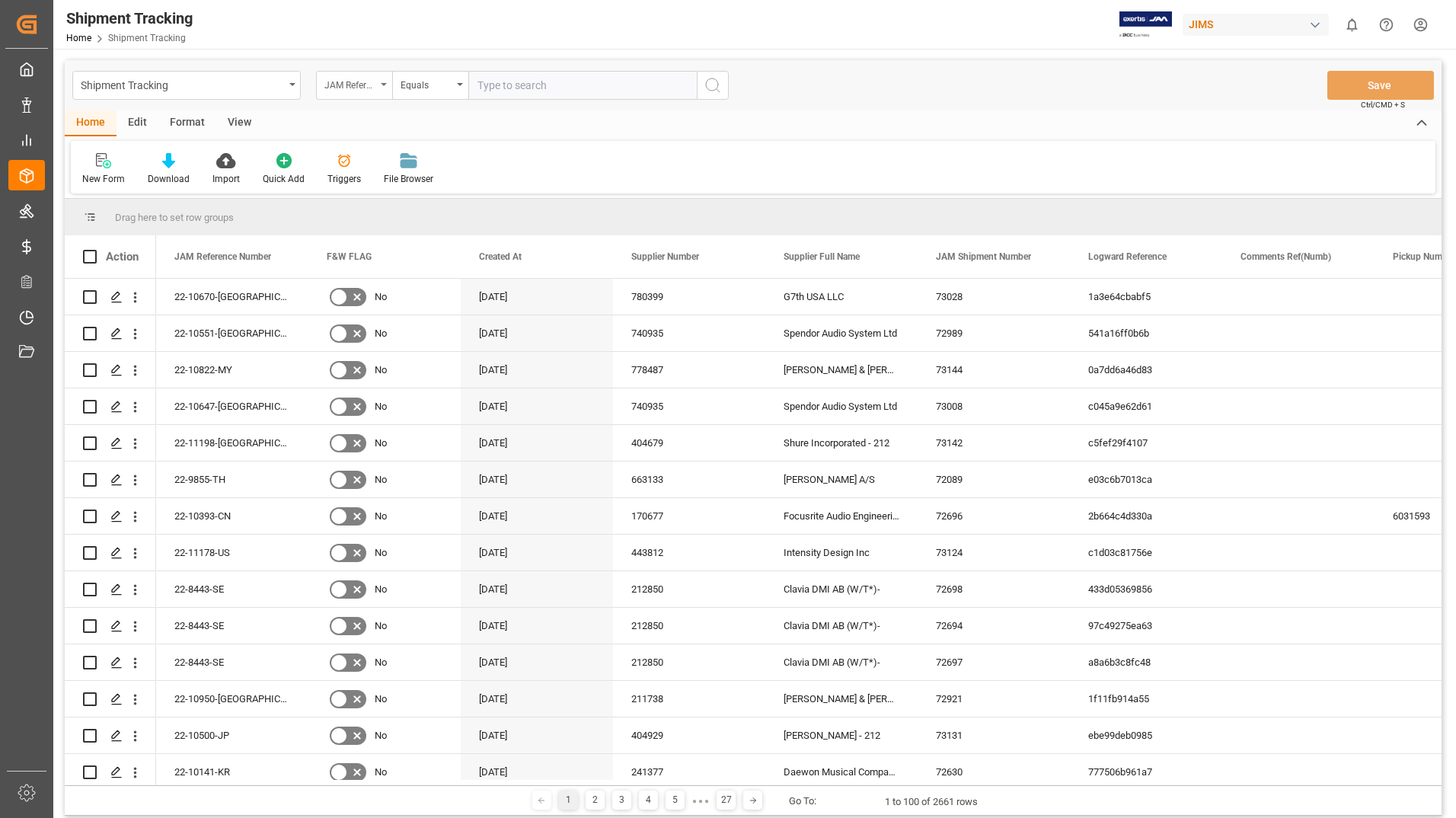
click at [372, 76] on div "JAM Reference Number" at bounding box center [350, 83] width 52 height 18
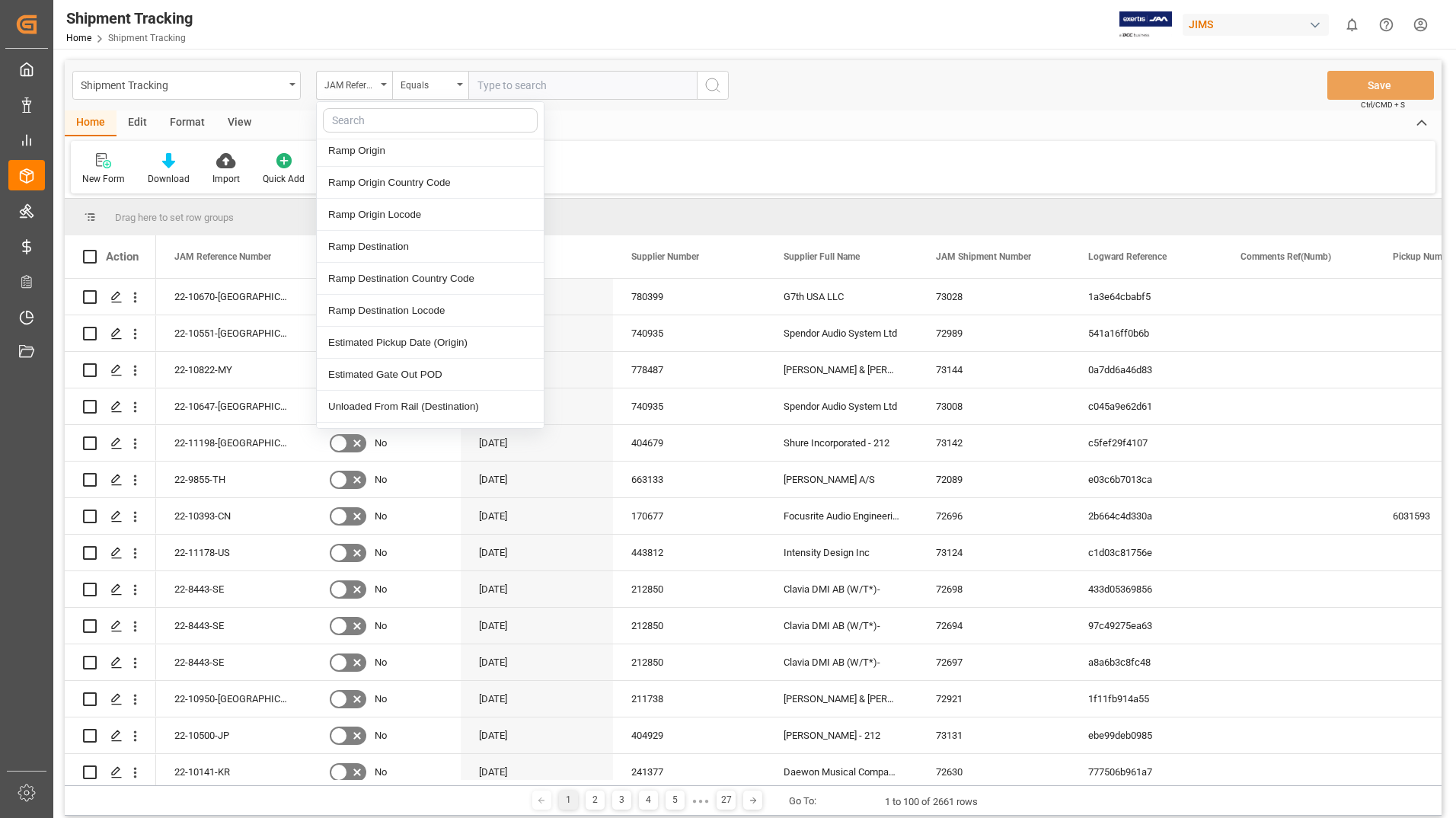
scroll to position [596, 0]
click at [492, 295] on div "Tracking Number" at bounding box center [429, 311] width 226 height 32
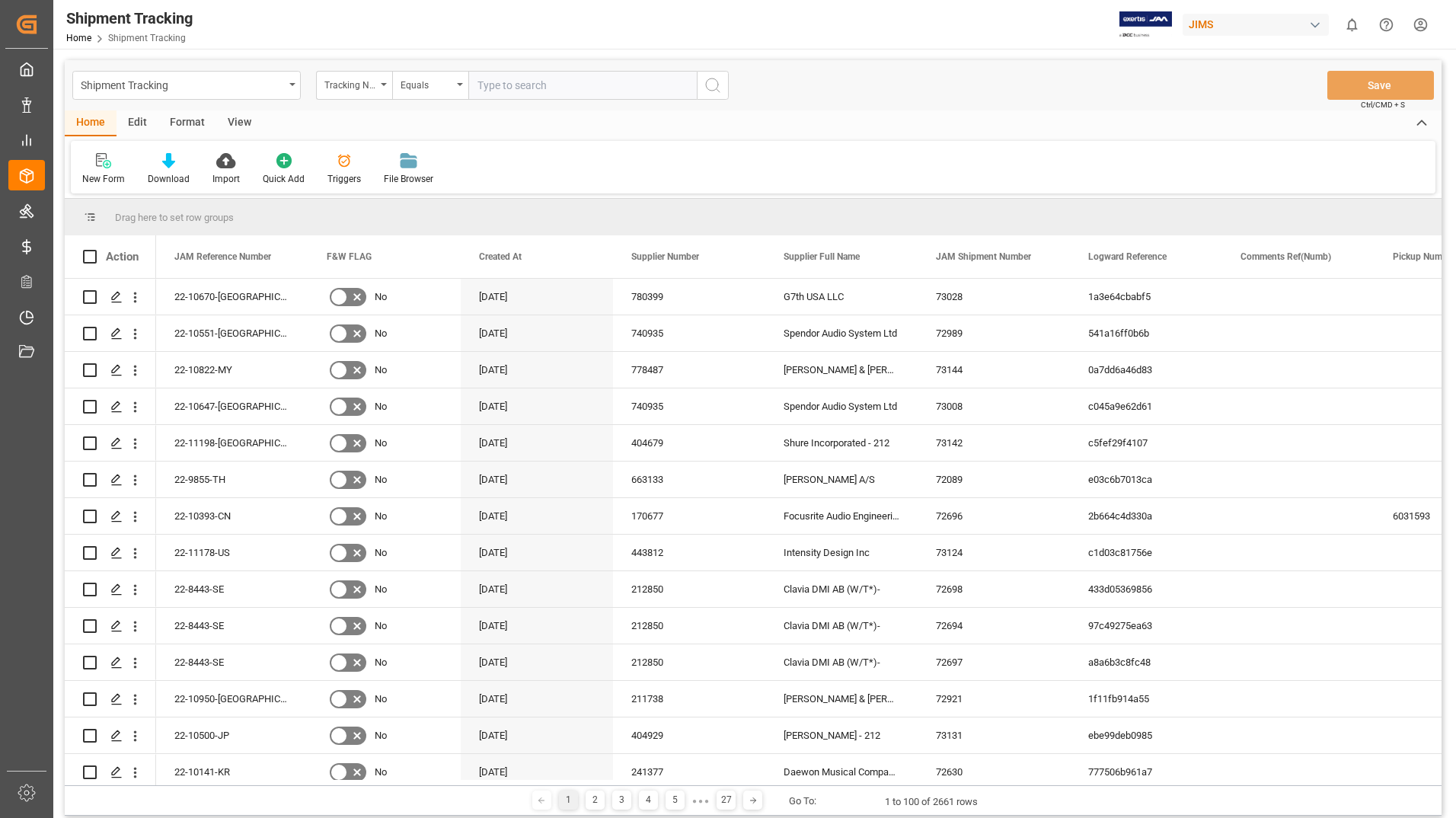
click at [597, 87] on input "text" at bounding box center [582, 85] width 228 height 29
type input "3690677196"
click at [715, 85] on icon "search button" at bounding box center [713, 85] width 19 height 19
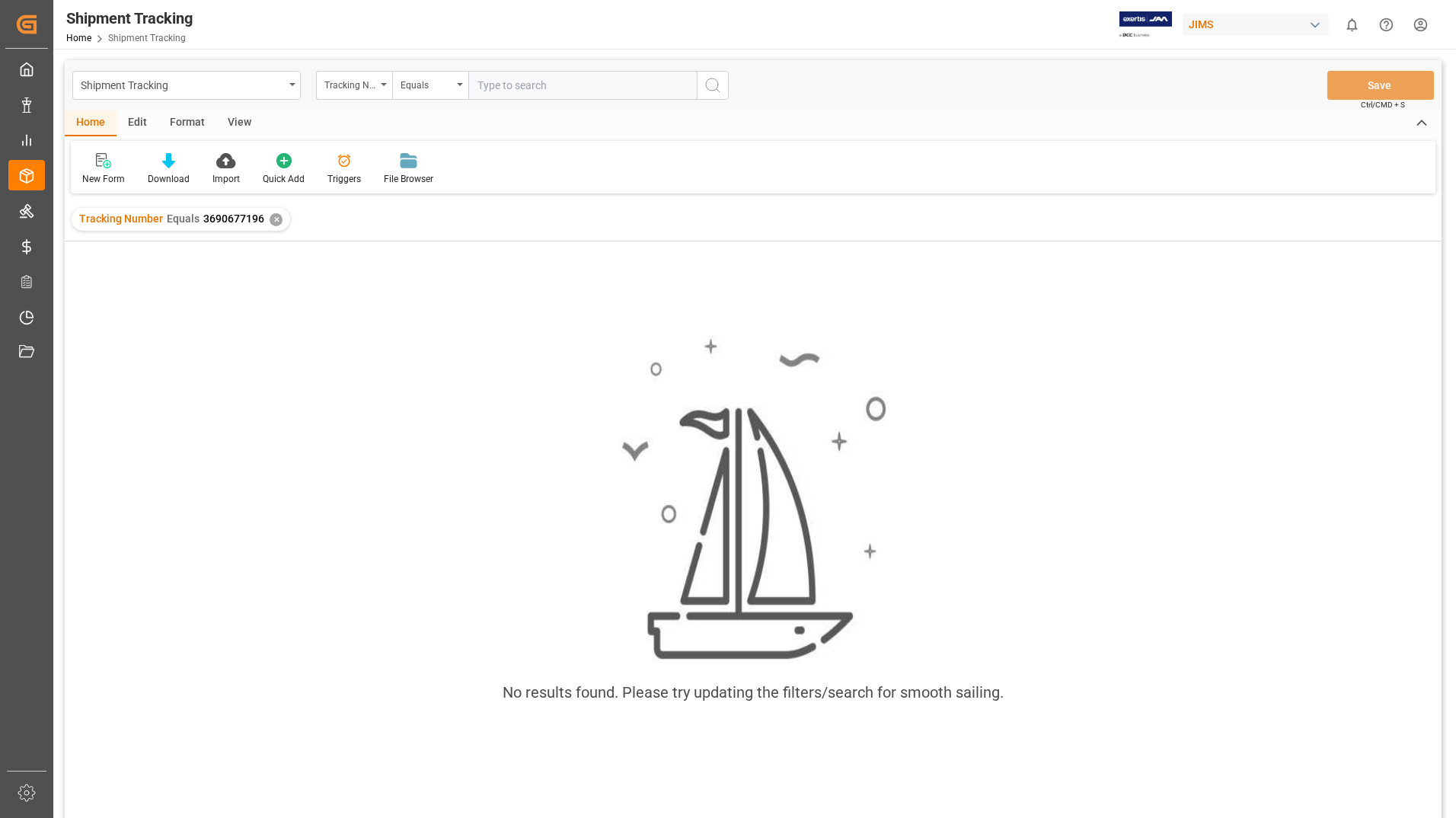
click at [558, 87] on input "text" at bounding box center [582, 85] width 228 height 29
type input "3690677196"
click at [272, 220] on div "✕" at bounding box center [276, 219] width 13 height 13
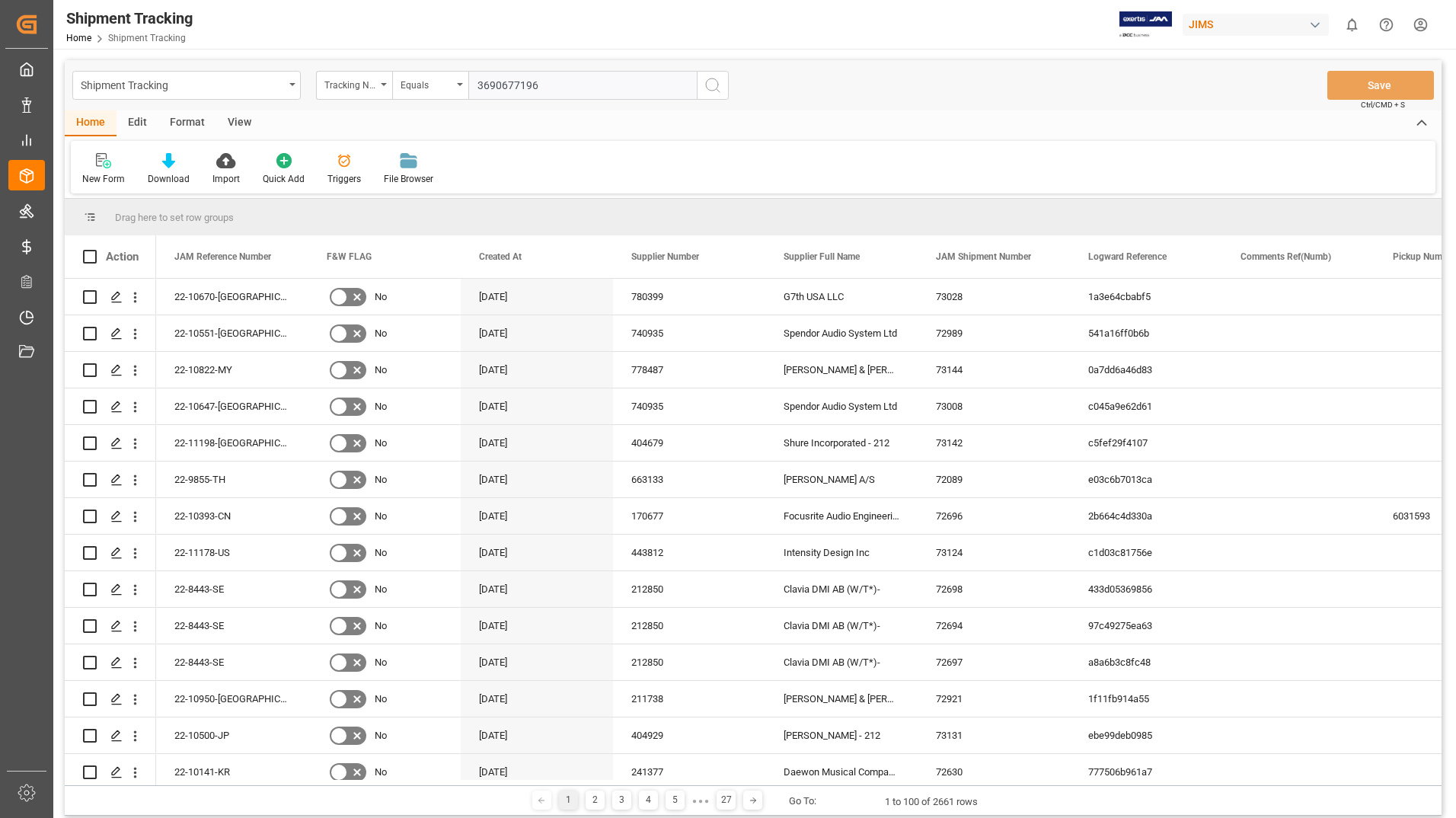
click at [716, 87] on icon "search button" at bounding box center [713, 85] width 19 height 19
